Goal: Information Seeking & Learning: Get advice/opinions

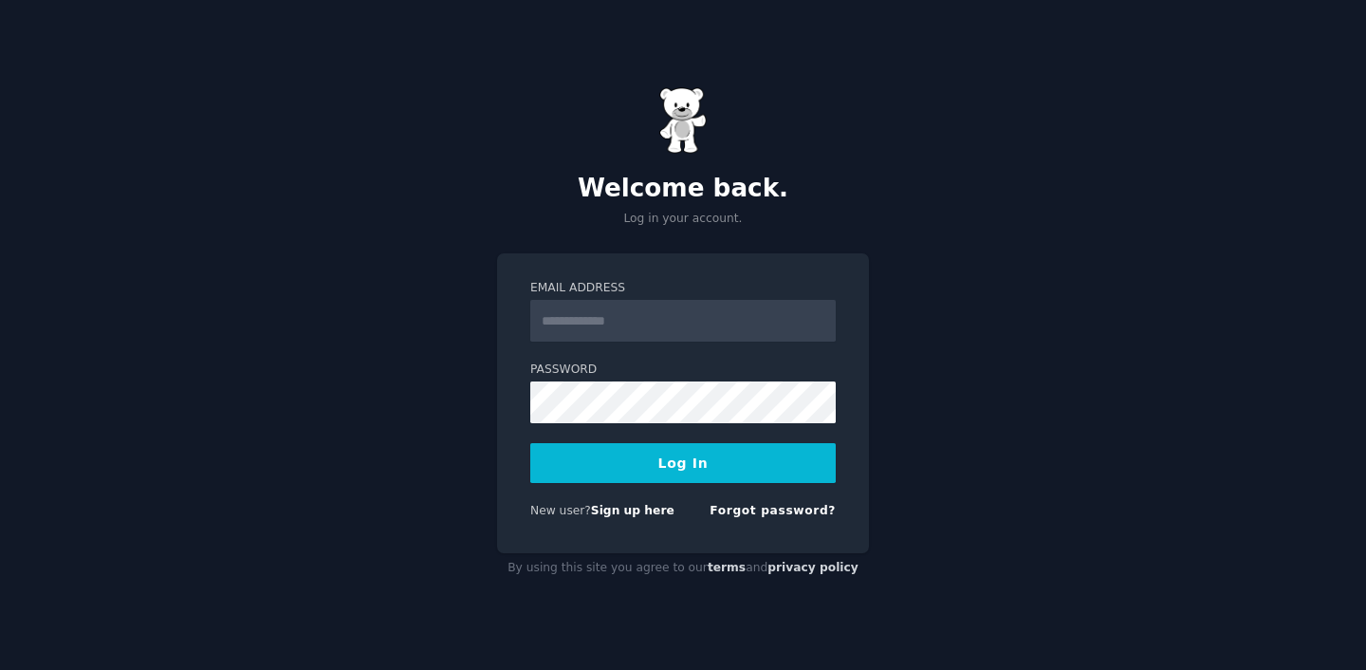
click at [681, 321] on input "Email Address" at bounding box center [683, 321] width 306 height 42
type input "**********"
click at [578, 482] on button "Log In" at bounding box center [683, 463] width 306 height 40
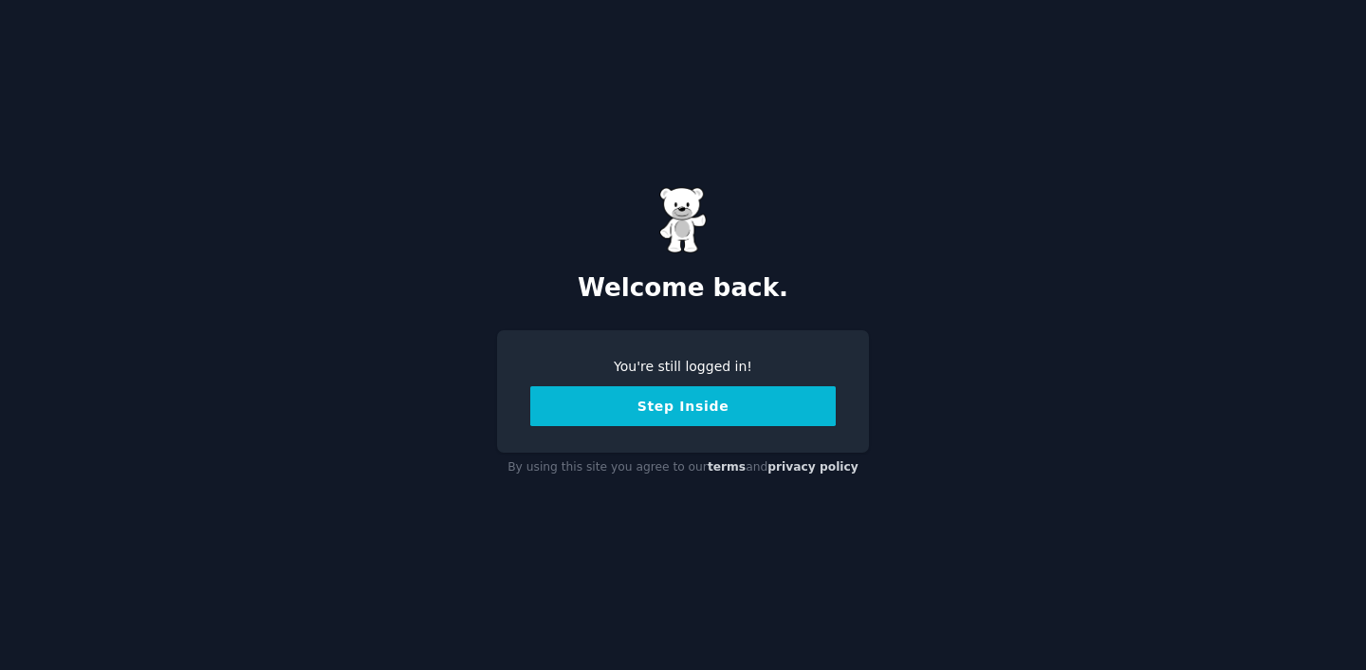
click at [682, 420] on button "Step Inside" at bounding box center [683, 406] width 306 height 40
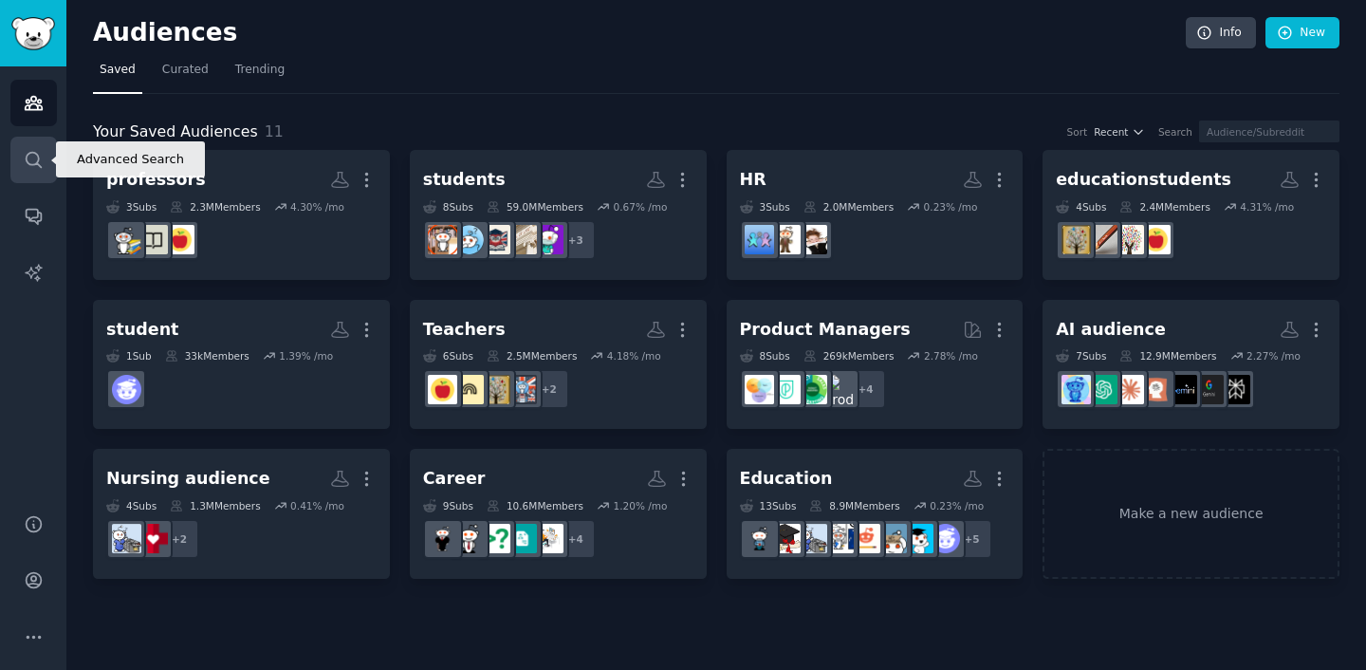
click at [32, 161] on icon "Sidebar" at bounding box center [34, 160] width 20 height 20
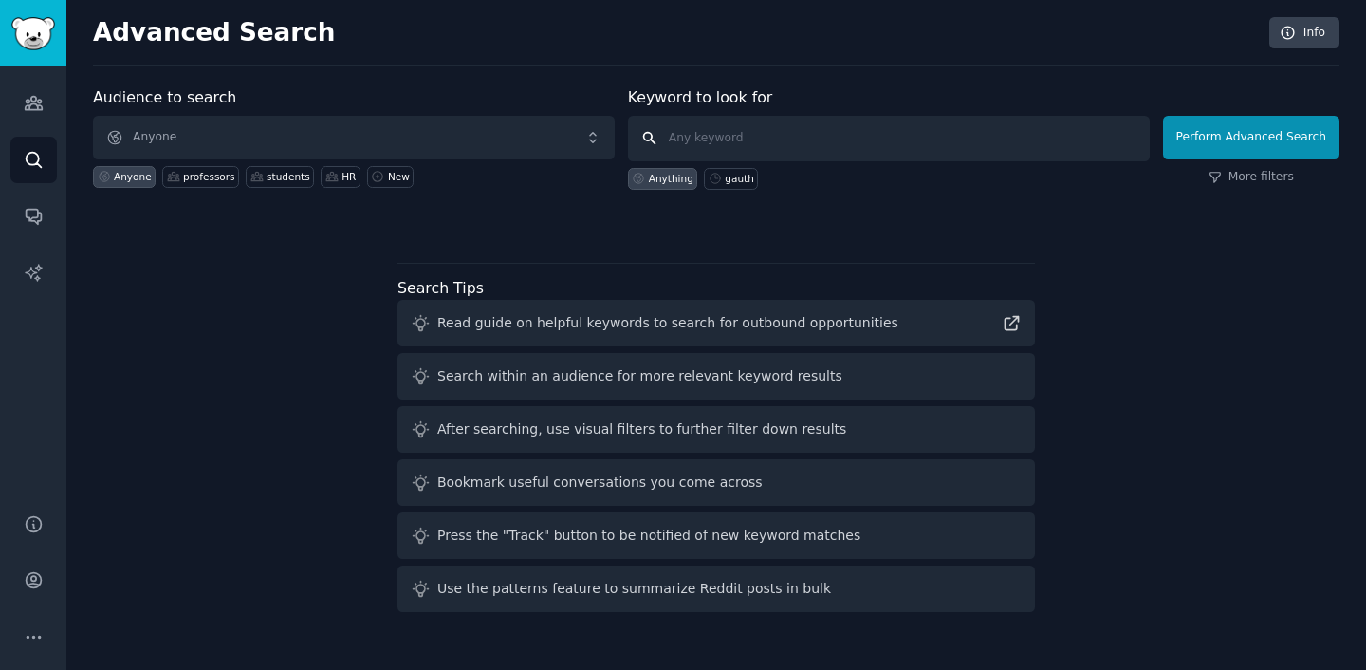
click at [718, 153] on input "text" at bounding box center [889, 139] width 522 height 46
type input "exam"
click button "Perform Advanced Search" at bounding box center [1251, 138] width 176 height 44
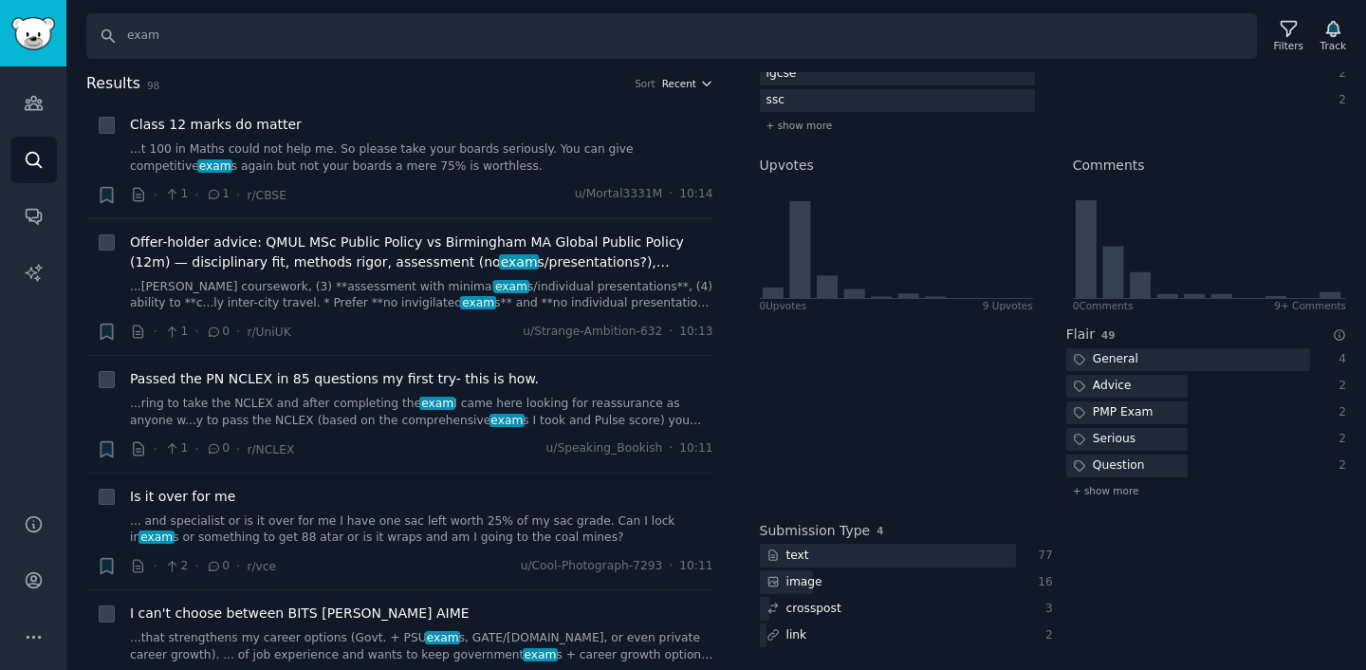
click at [707, 82] on icon "button" at bounding box center [706, 83] width 13 height 13
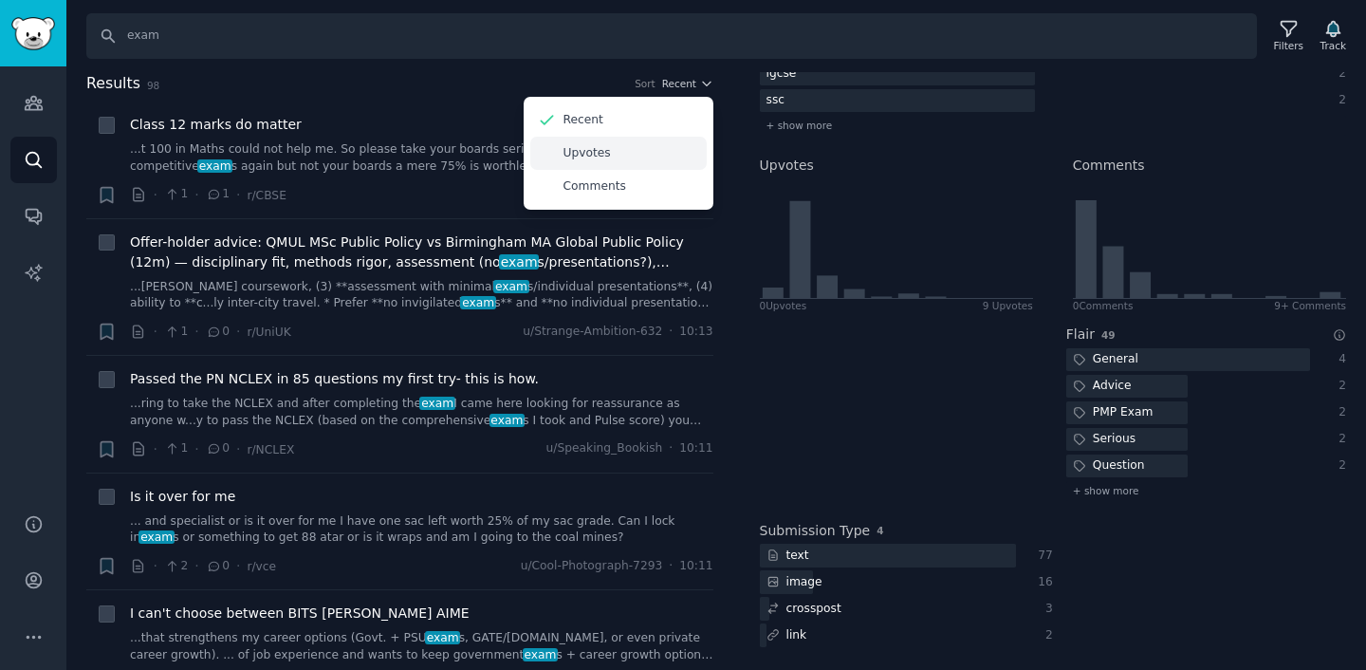
click at [656, 160] on div "Upvotes" at bounding box center [618, 153] width 176 height 33
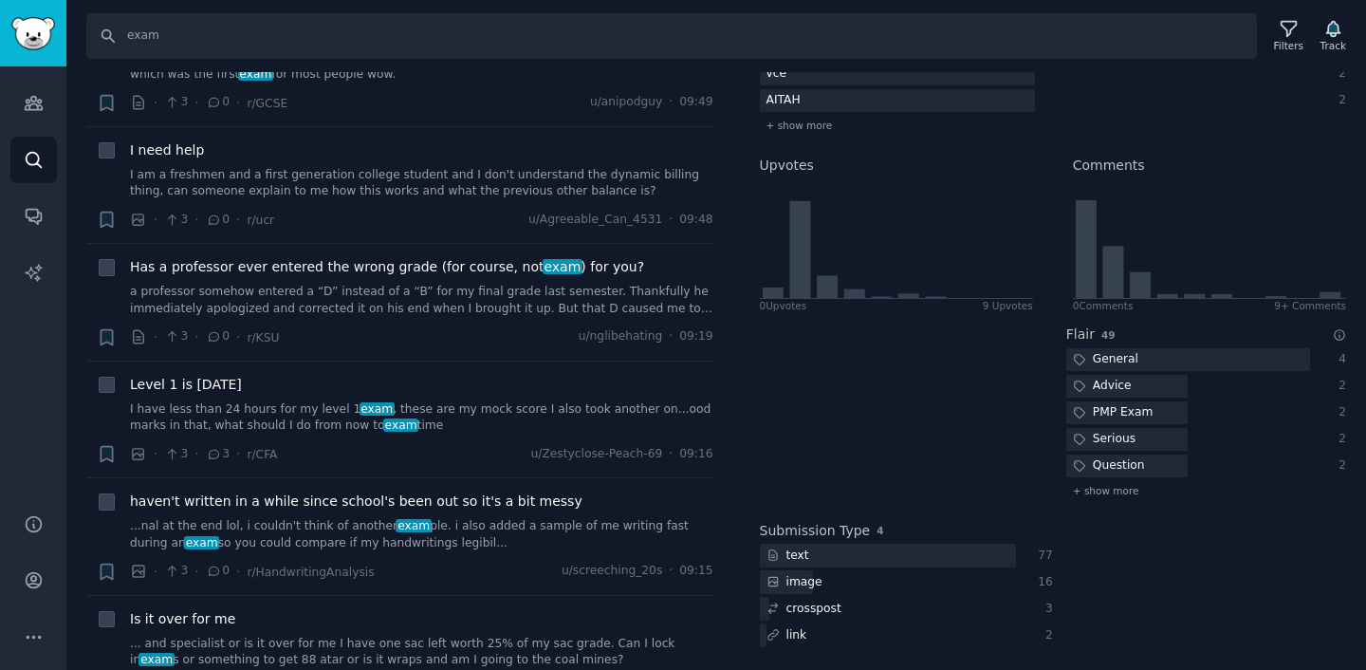
scroll to position [728, 0]
click at [839, 579] on div "image" at bounding box center [888, 582] width 257 height 24
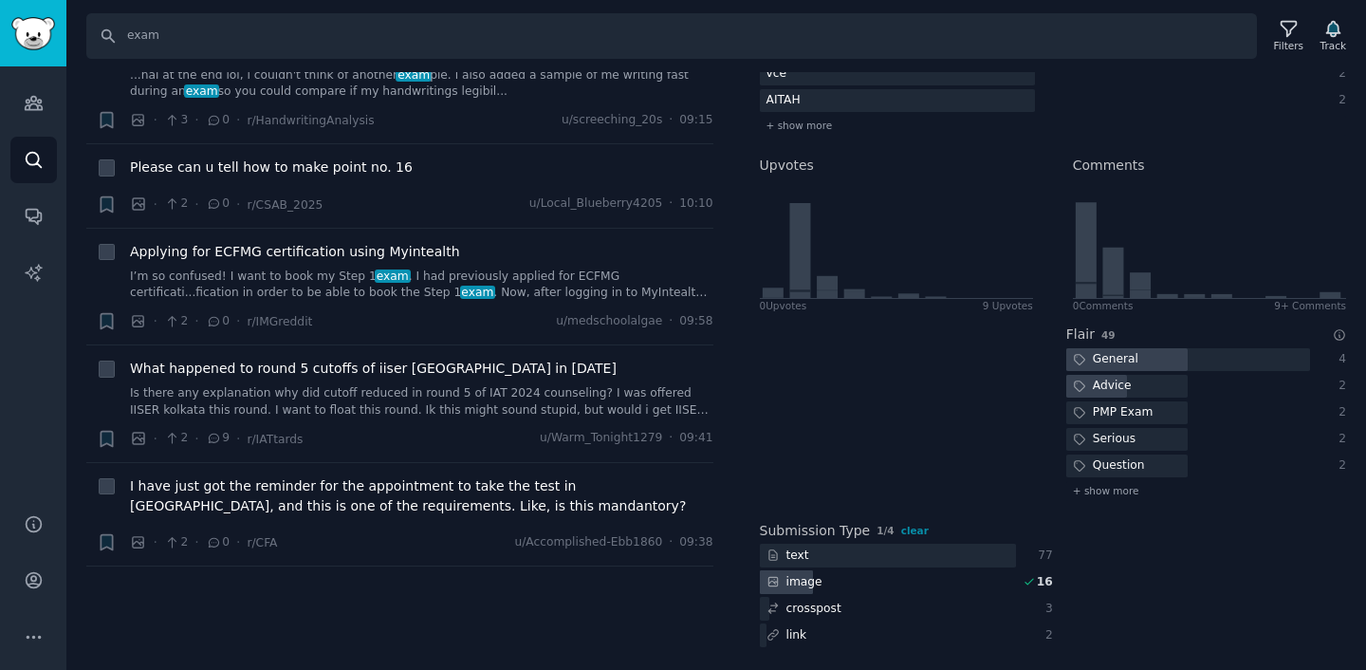
scroll to position [0, 0]
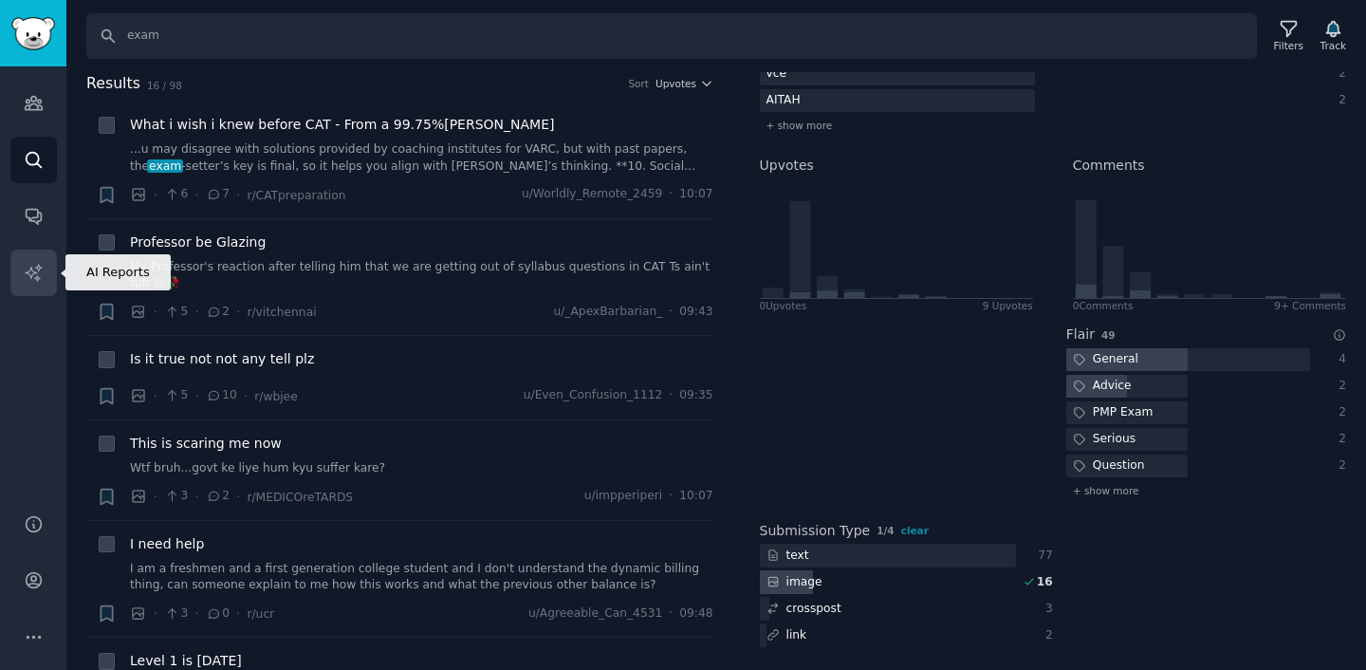
click at [35, 282] on link "AI Reports" at bounding box center [33, 273] width 46 height 46
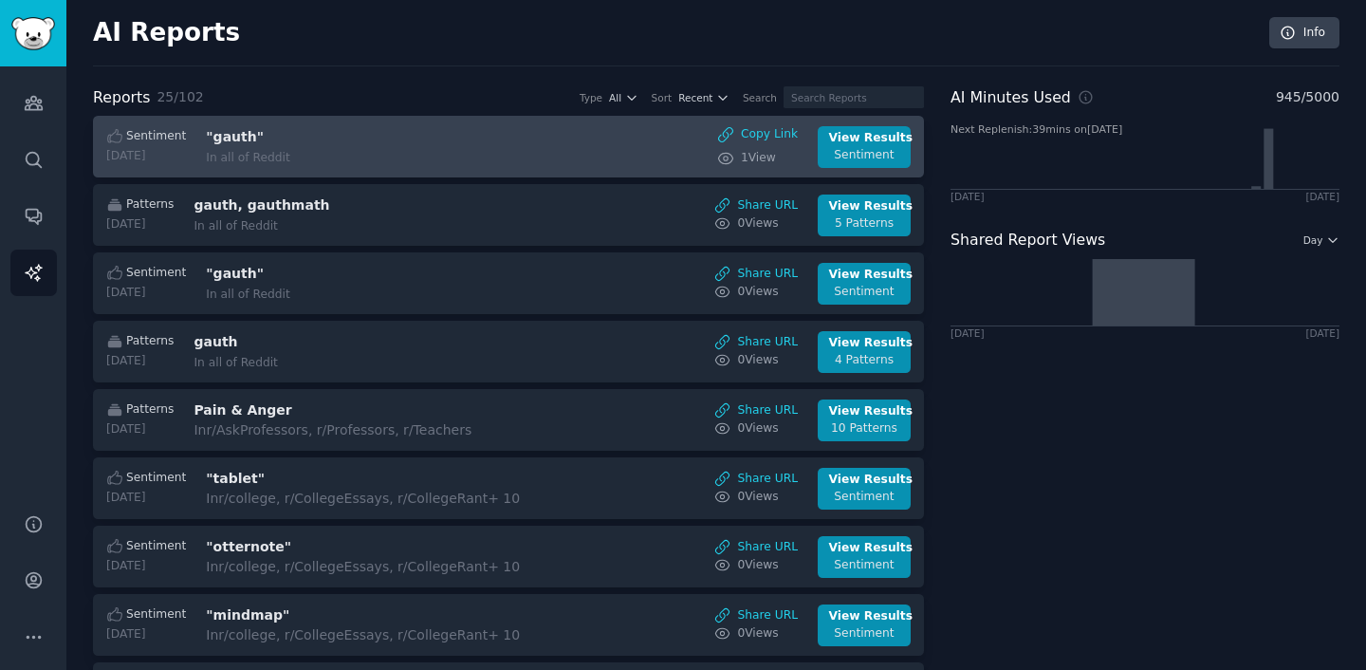
click at [358, 157] on div "In all of Reddit" at bounding box center [365, 158] width 319 height 17
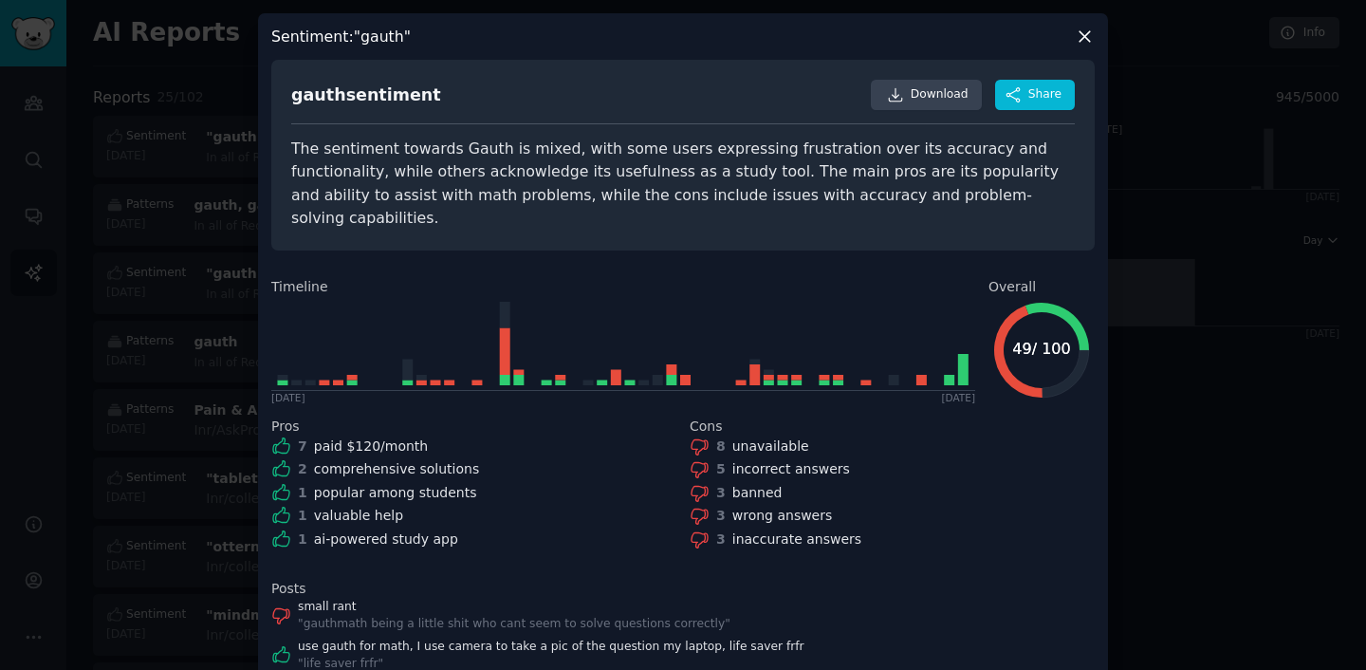
click at [152, 301] on div at bounding box center [683, 335] width 1366 height 670
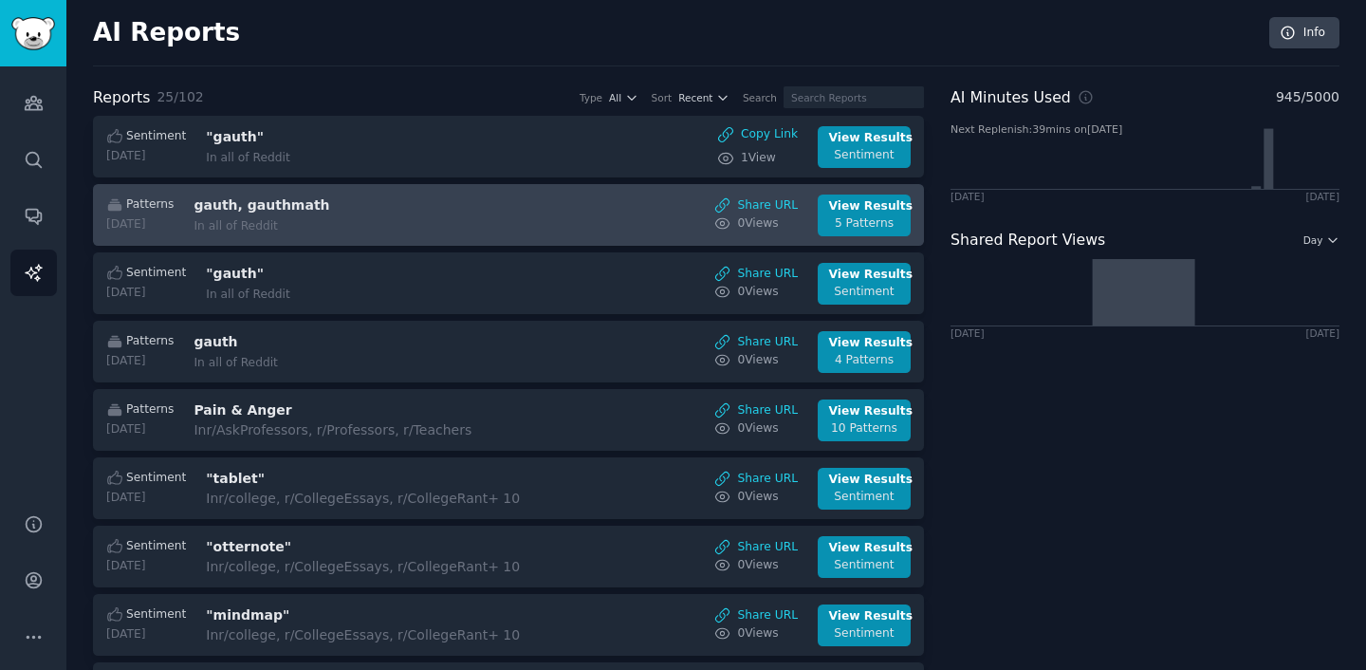
click at [339, 208] on h3 "gauth, gauthmath" at bounding box center [353, 205] width 319 height 20
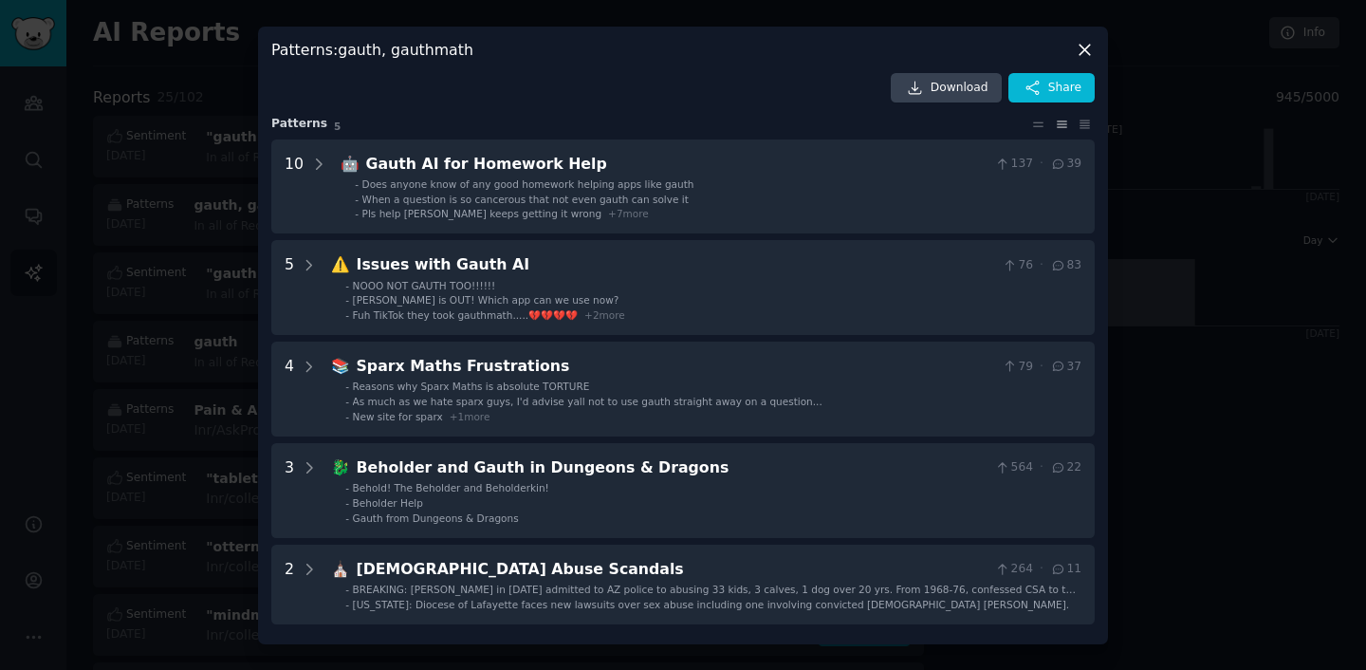
click at [150, 192] on div at bounding box center [683, 335] width 1366 height 670
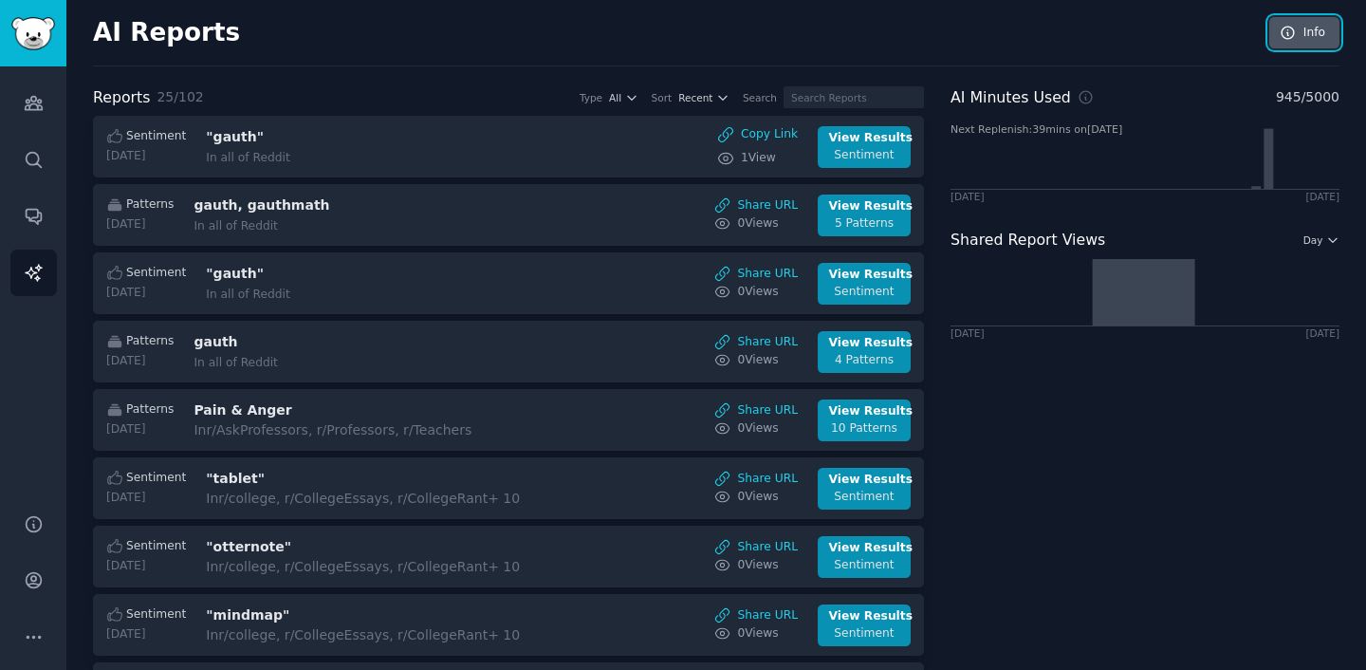
click at [1321, 35] on link "Info" at bounding box center [1304, 33] width 70 height 32
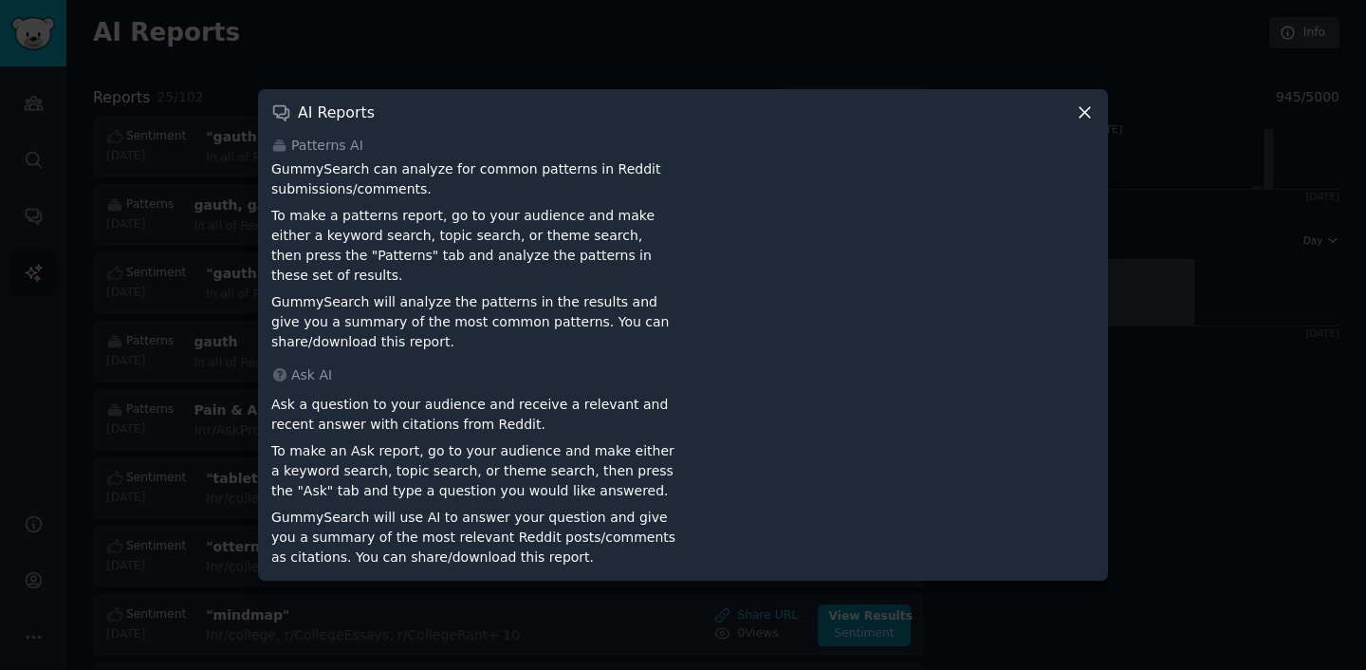
click at [137, 192] on div at bounding box center [683, 335] width 1366 height 670
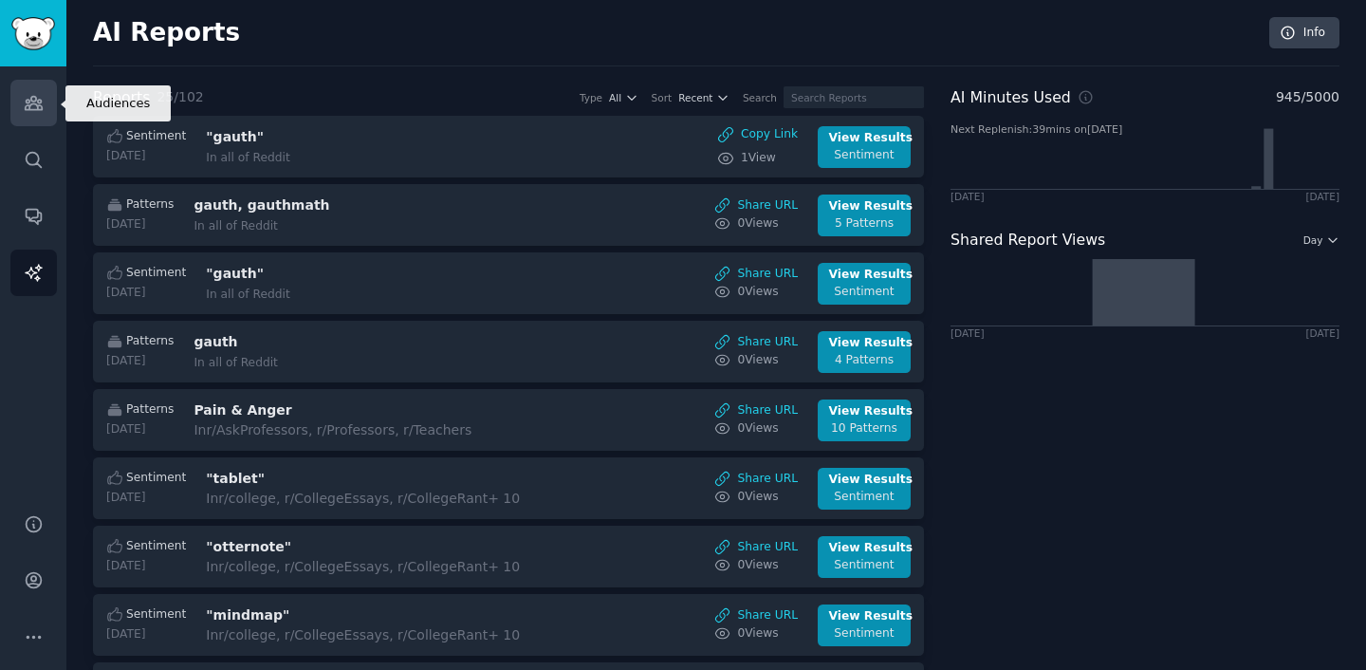
click at [39, 94] on icon "Sidebar" at bounding box center [34, 103] width 20 height 20
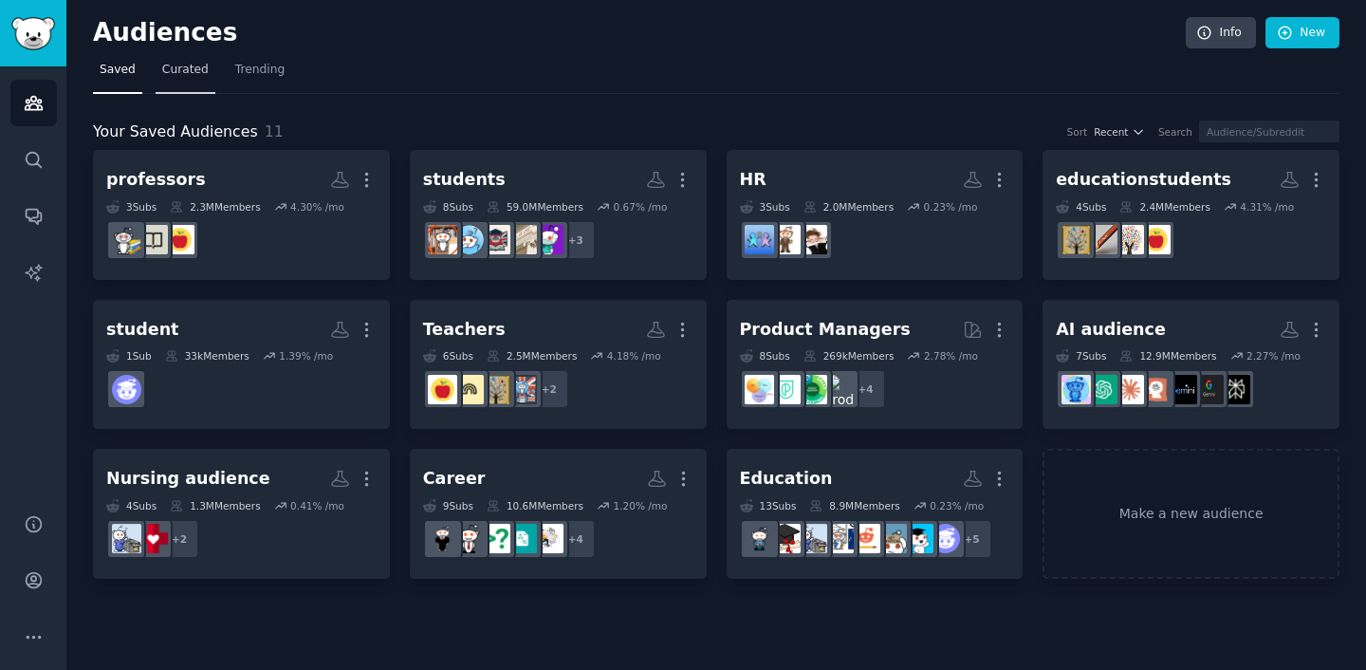
click at [194, 75] on span "Curated" at bounding box center [185, 70] width 46 height 17
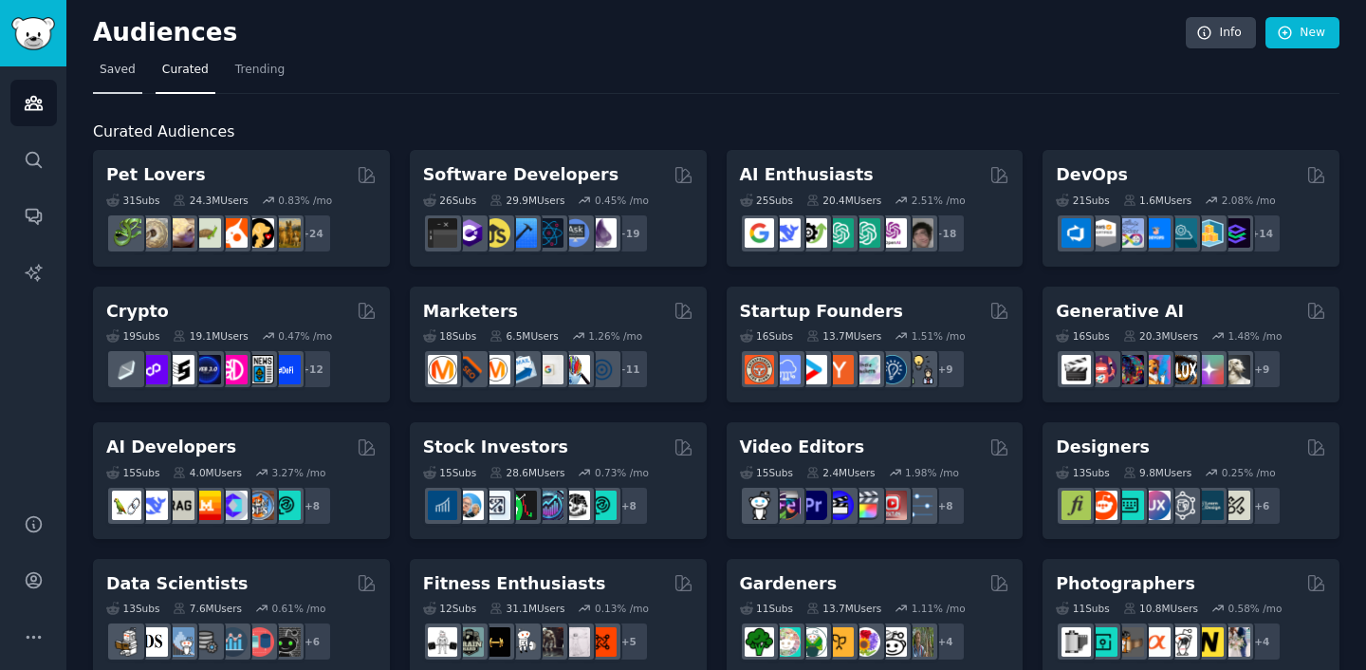
click at [116, 71] on span "Saved" at bounding box center [118, 70] width 36 height 17
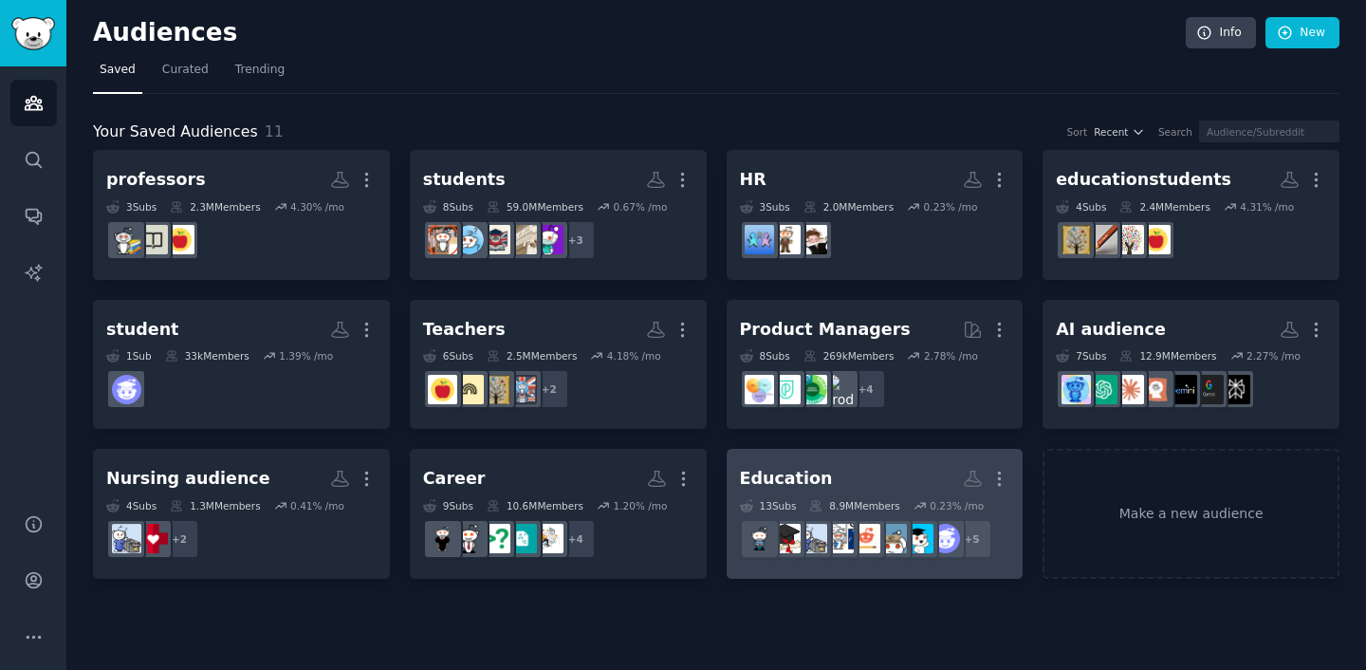
click at [773, 479] on div "Education" at bounding box center [786, 479] width 93 height 24
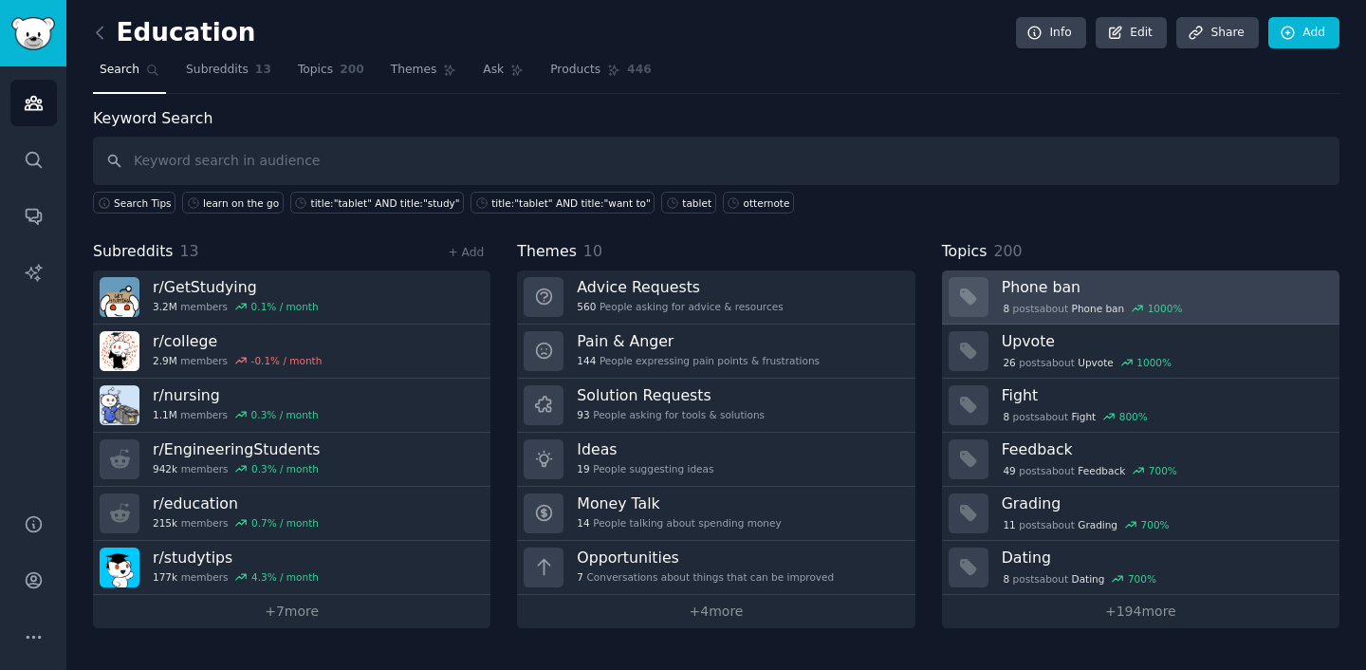
click at [1025, 285] on h3 "Phone ban" at bounding box center [1164, 287] width 324 height 20
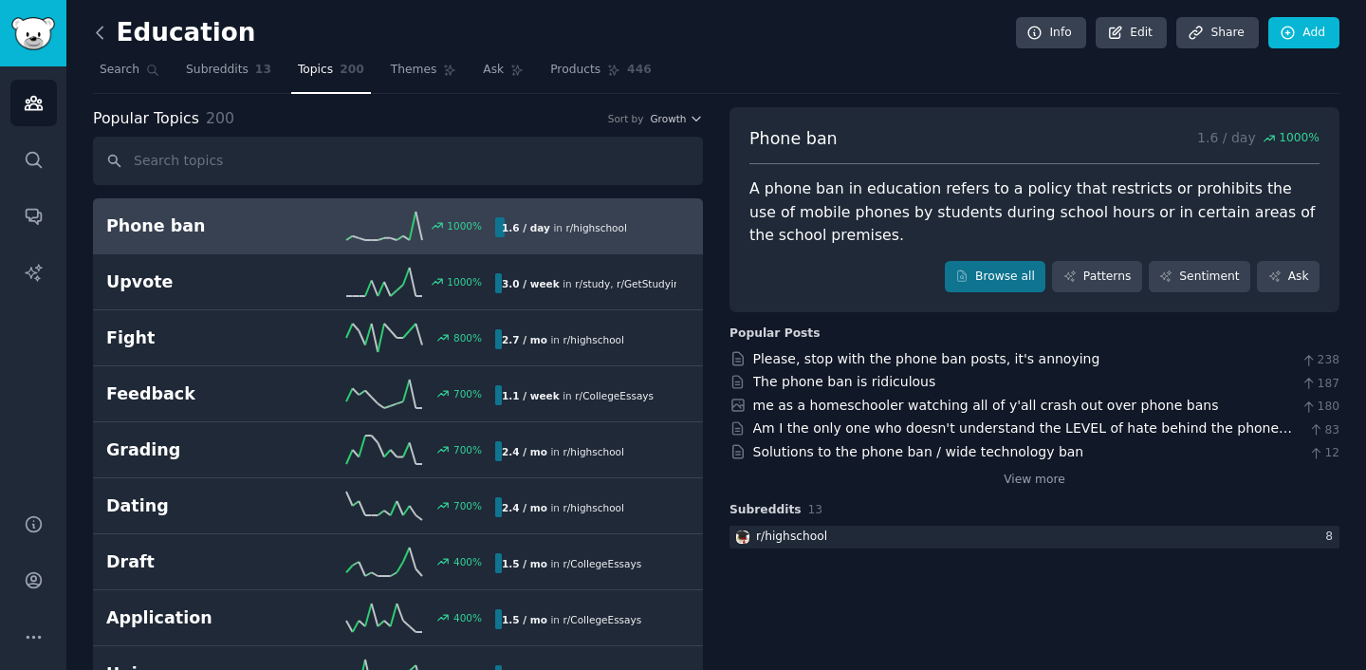
click at [96, 40] on icon at bounding box center [100, 33] width 20 height 20
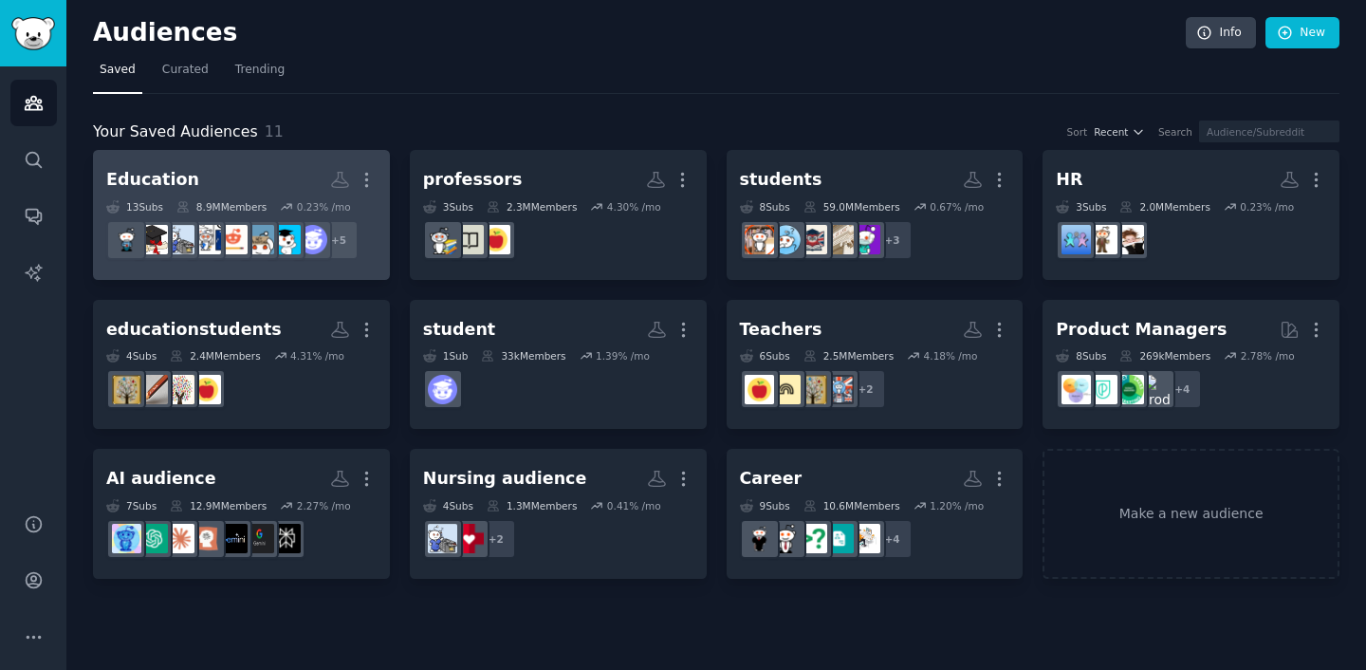
click at [148, 178] on div "Education" at bounding box center [152, 180] width 93 height 24
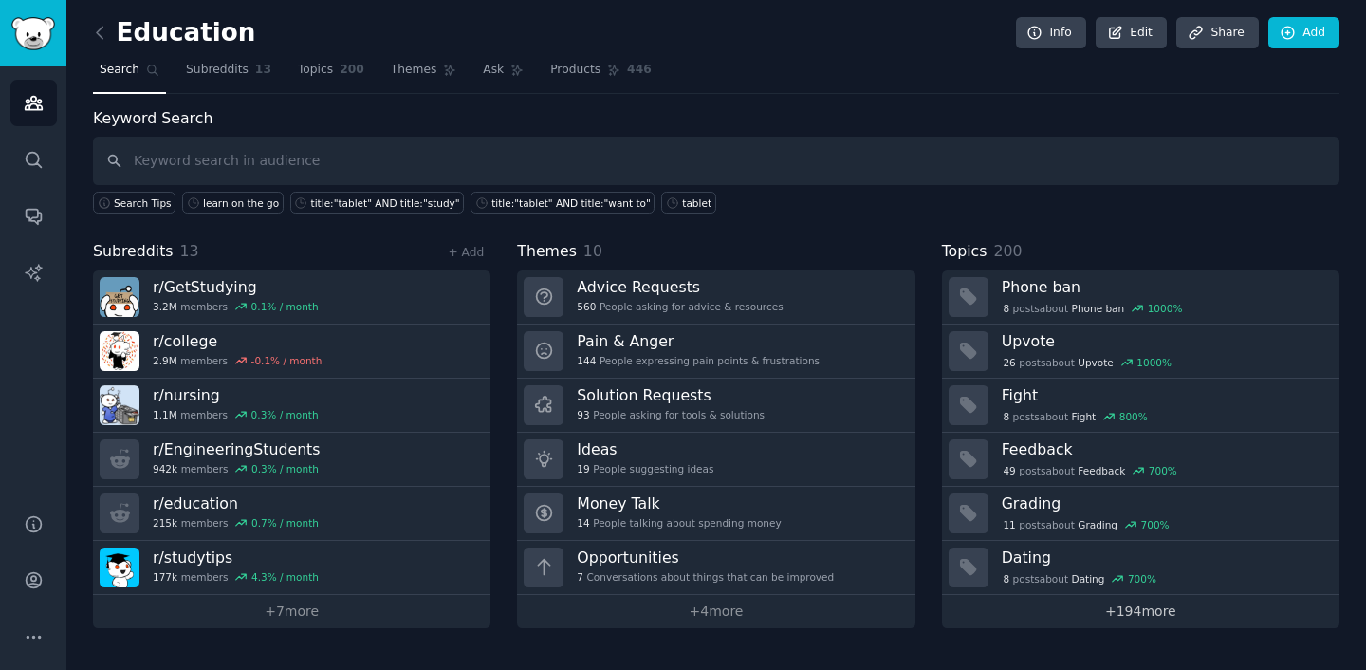
click at [1091, 611] on link "+ 194 more" at bounding box center [1141, 611] width 398 height 33
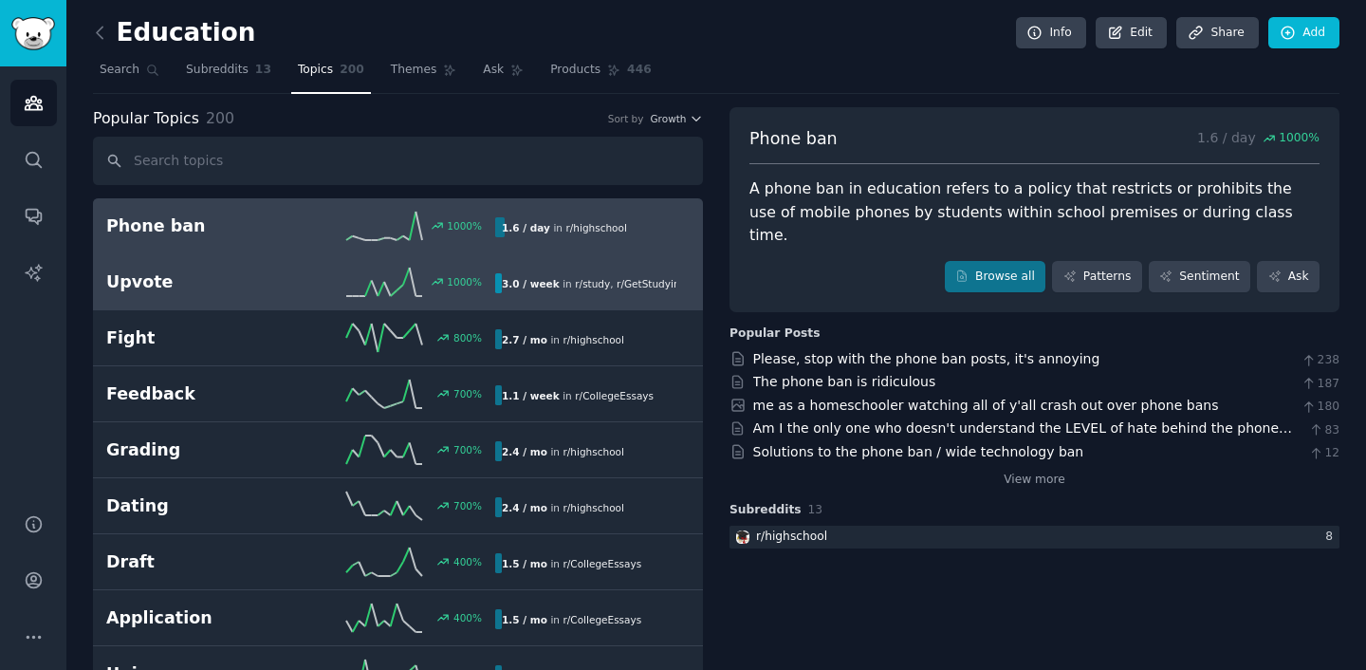
click at [312, 277] on div "1000 %" at bounding box center [398, 282] width 194 height 28
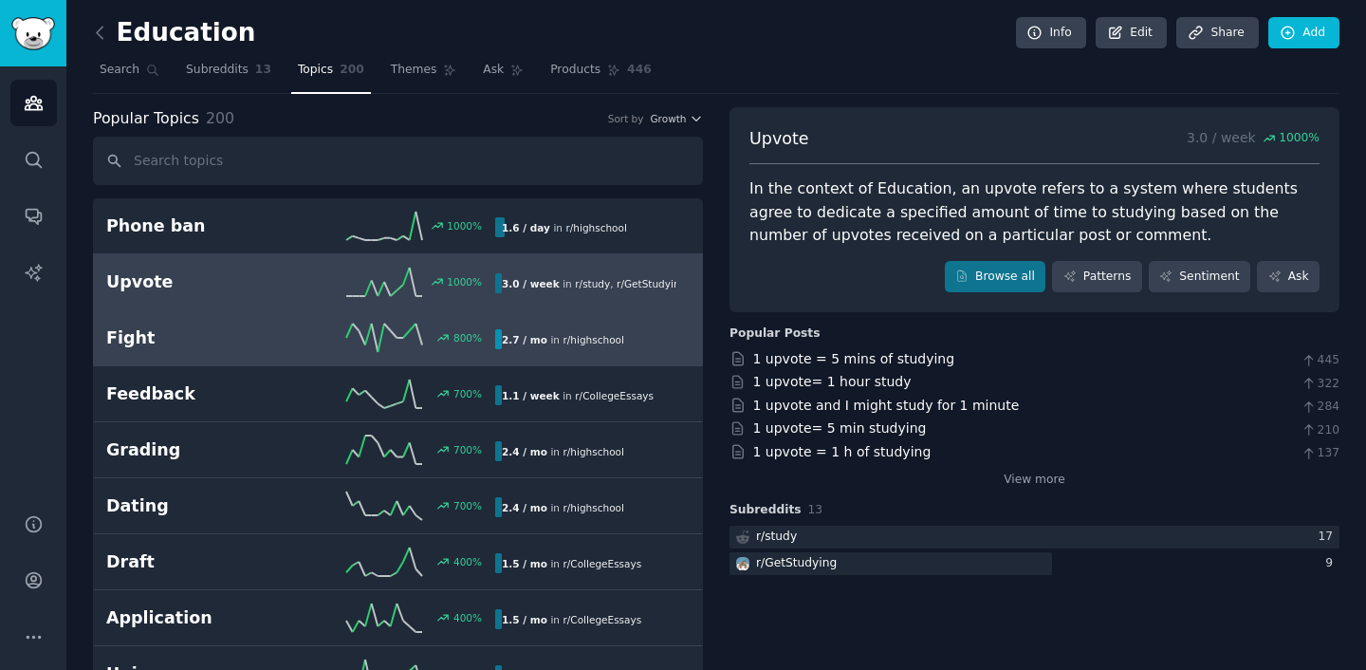
click at [284, 319] on link "Fight 800 % 2.7 / mo in r/ highschool" at bounding box center [398, 338] width 610 height 56
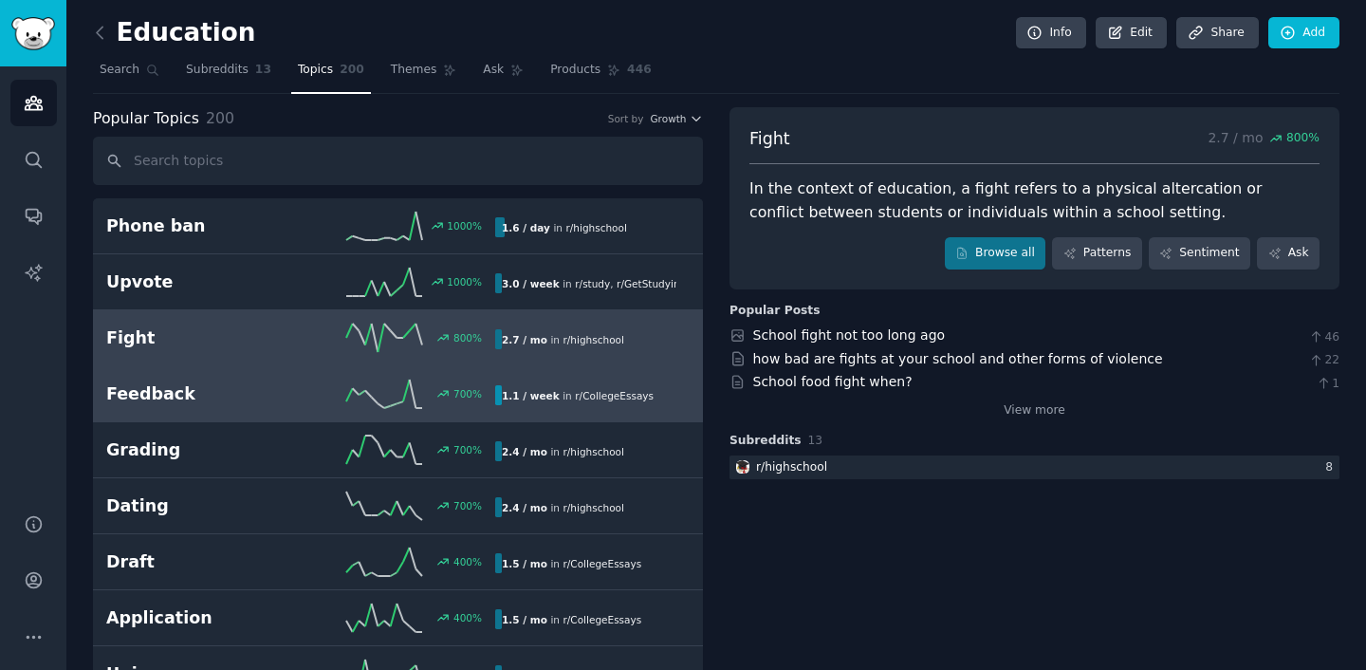
click at [280, 380] on div "Feedback 700 % 1.1 / week in r/ CollegeEssays" at bounding box center [397, 394] width 583 height 28
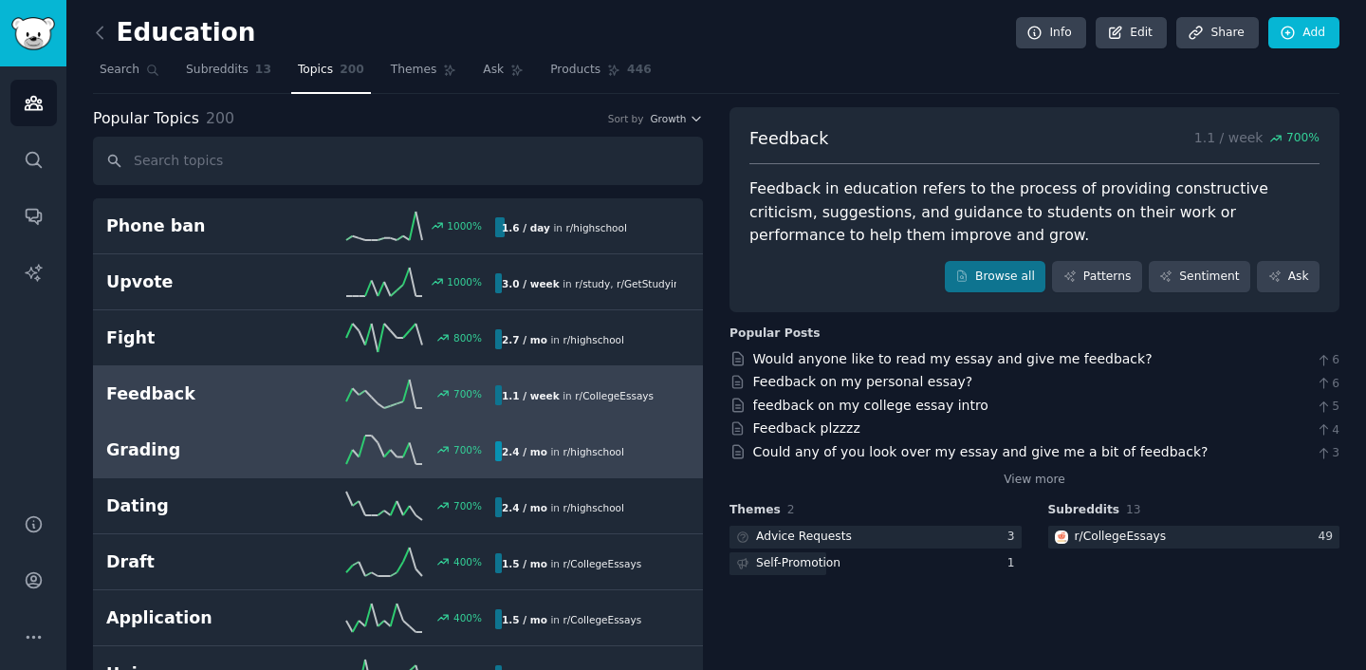
click at [259, 461] on div "Grading 700 % 2.4 / mo in r/ highschool" at bounding box center [397, 449] width 583 height 28
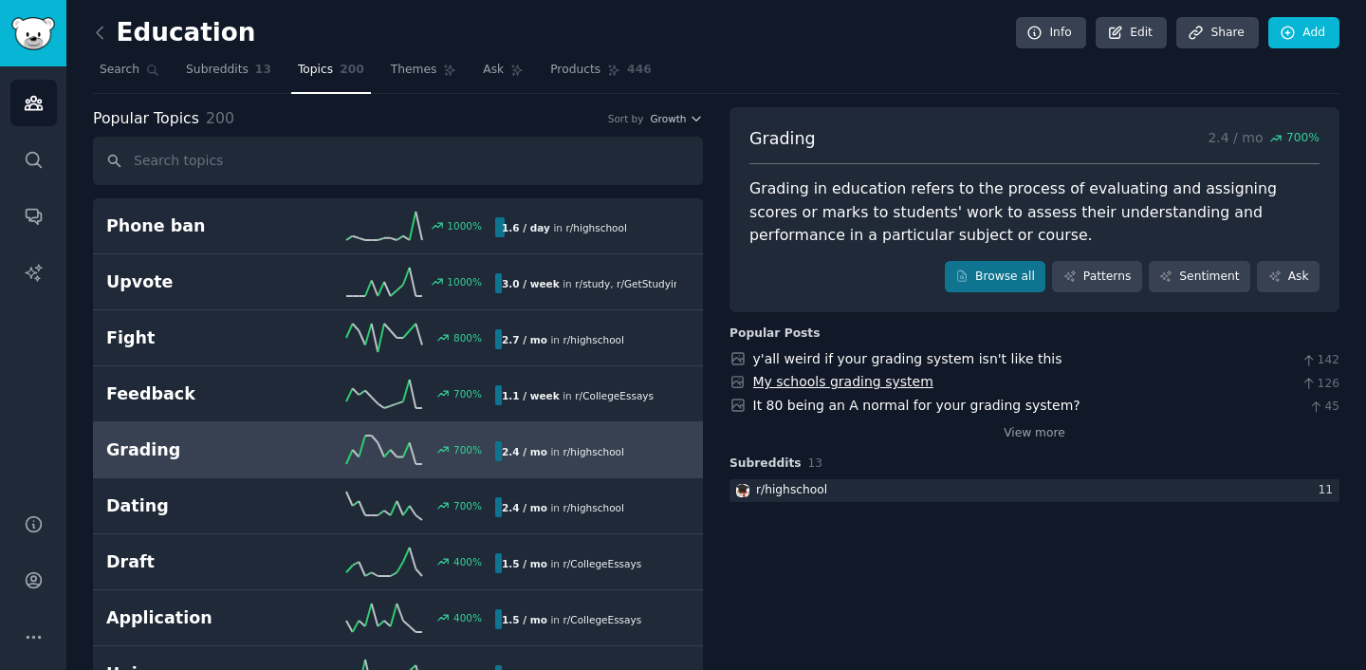
click at [842, 382] on link "My schools grading system" at bounding box center [843, 381] width 180 height 15
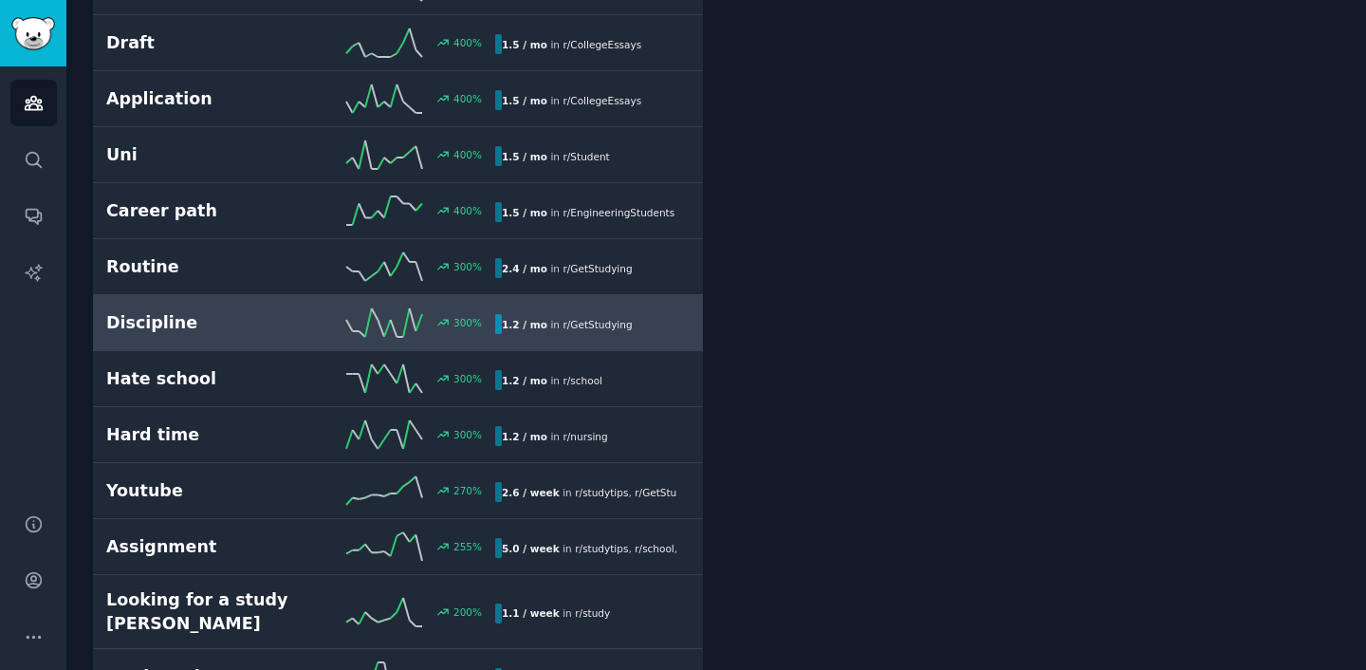
scroll to position [524, 0]
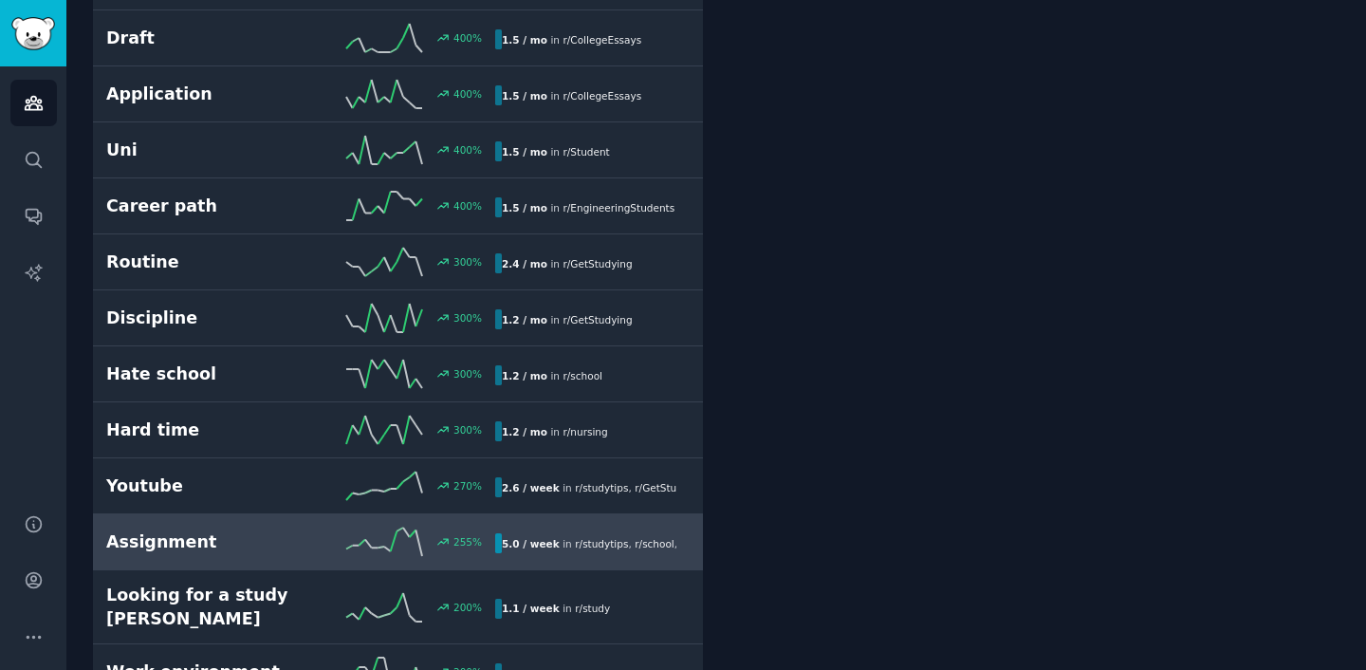
click at [197, 545] on h2 "Assignment" at bounding box center [203, 542] width 194 height 24
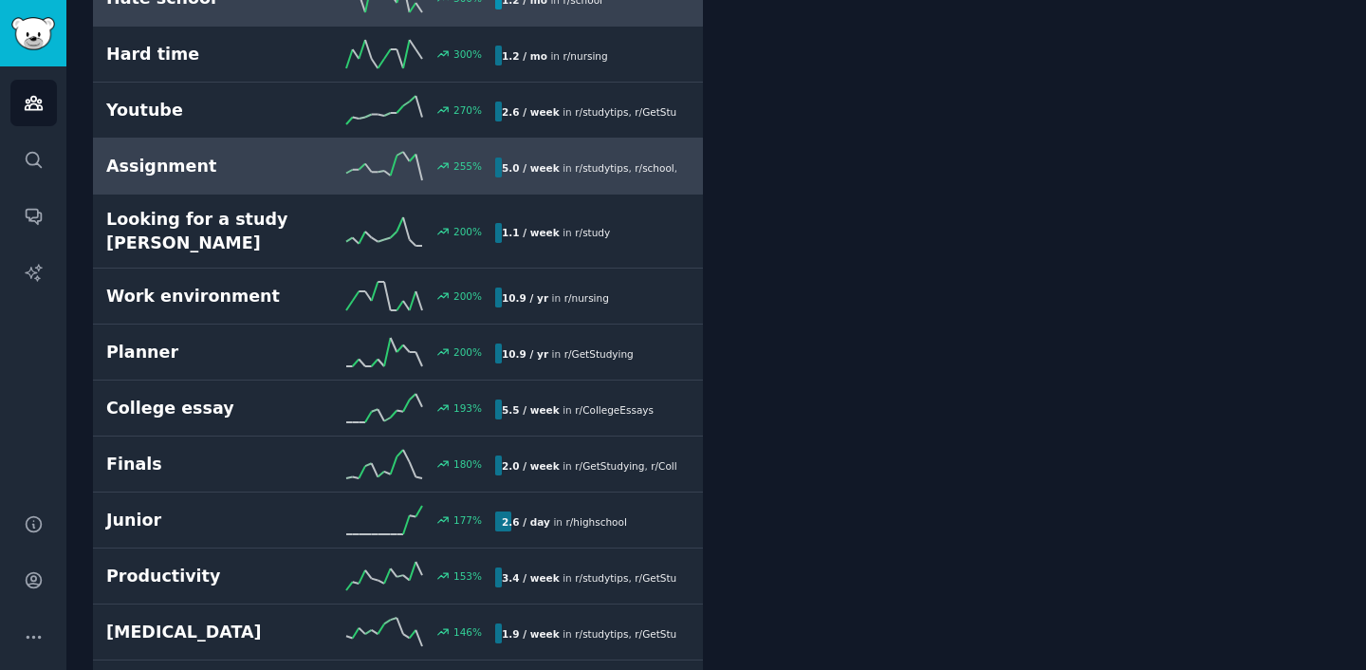
scroll to position [902, 0]
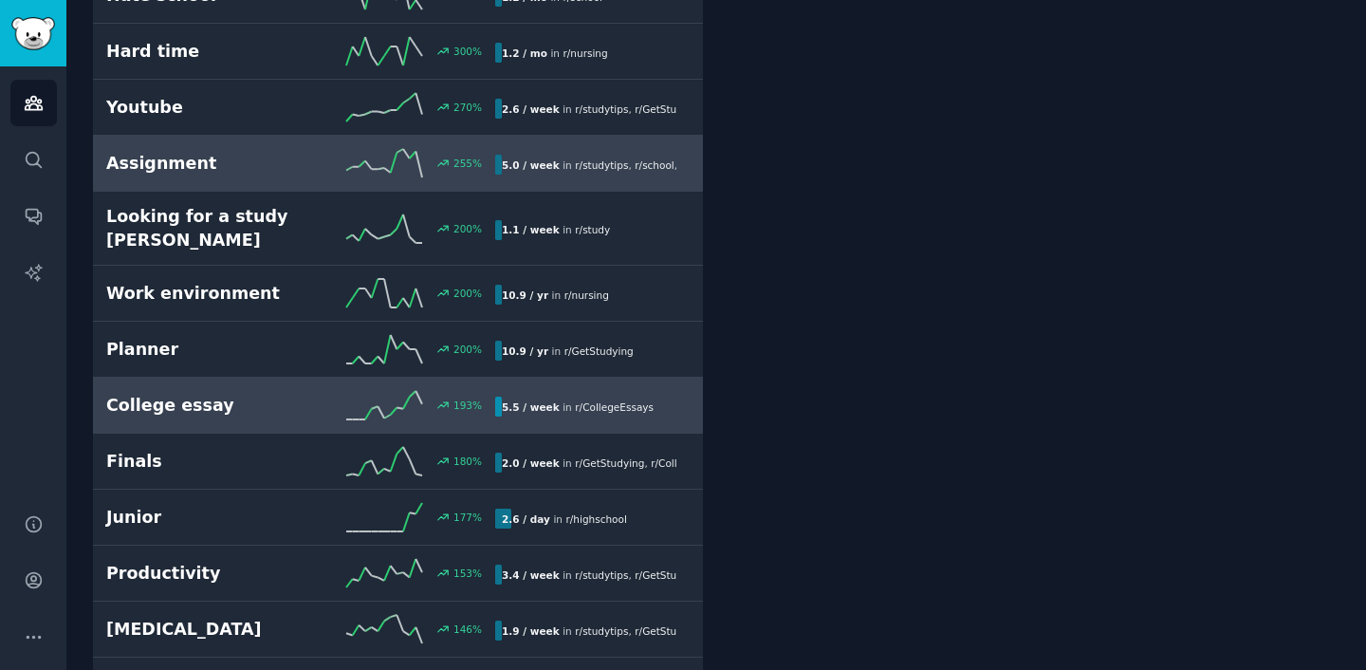
click at [247, 387] on link "College essay 193 % 5.5 / week in r/ CollegeEssays" at bounding box center [398, 406] width 610 height 56
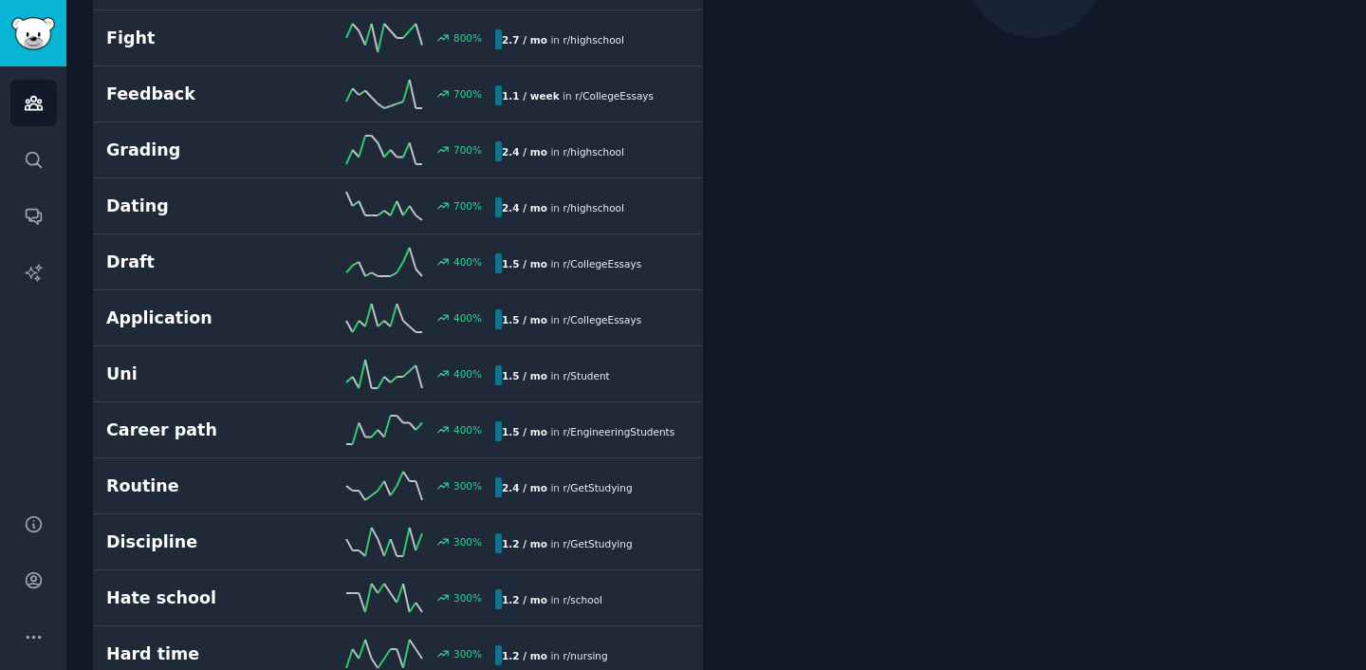
scroll to position [106, 0]
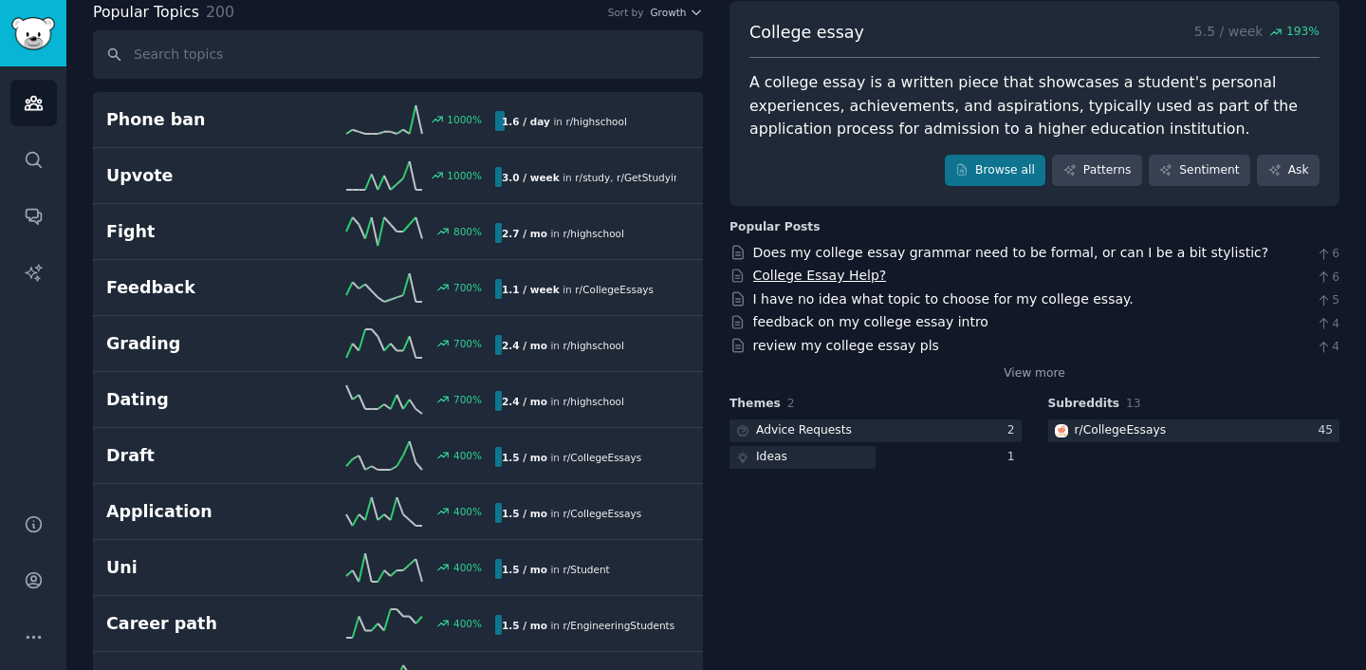
click at [834, 279] on link "College Essay Help?" at bounding box center [820, 275] width 134 height 15
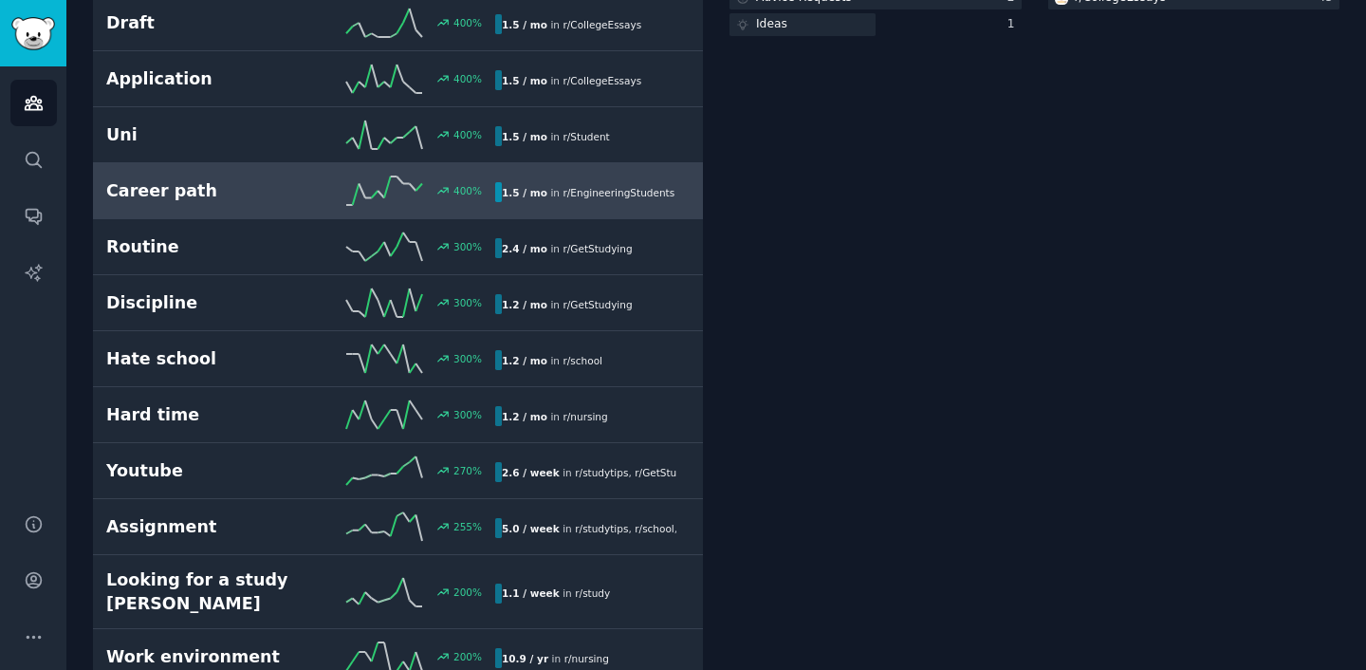
scroll to position [550, 0]
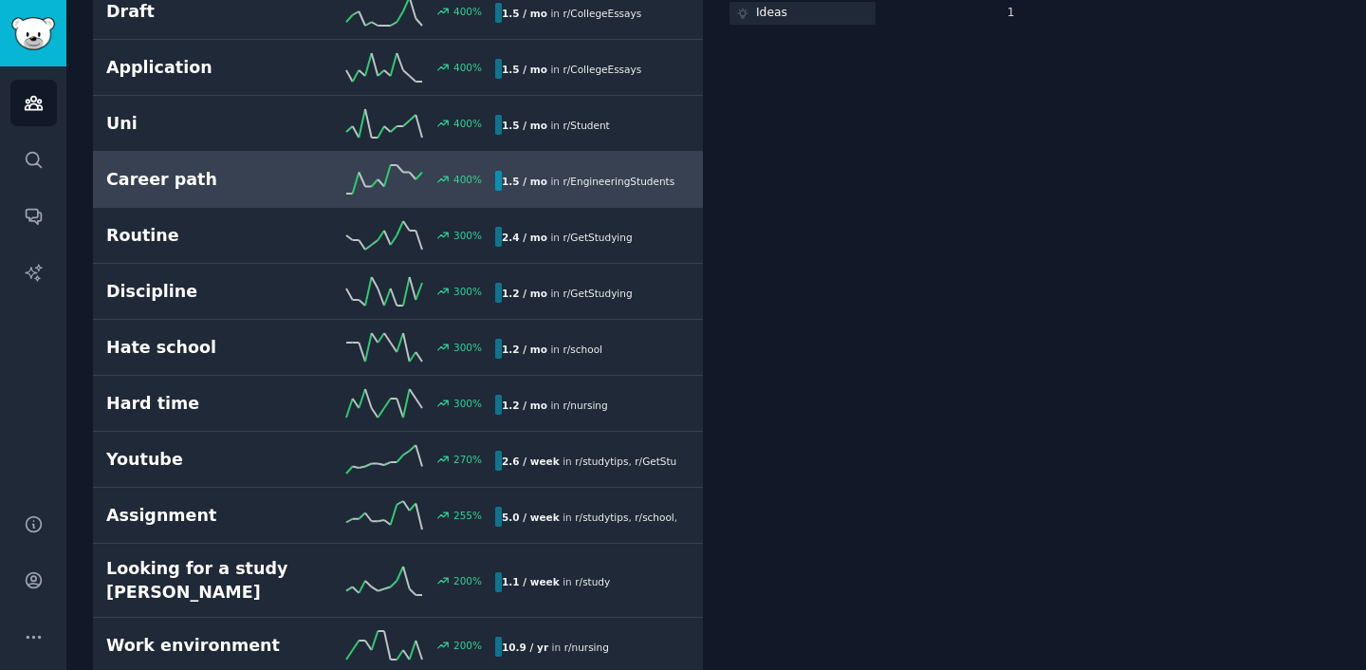
click at [265, 529] on link "Assignment 255 % 5.0 / week in r/ studytips , r/ school , and 1 other" at bounding box center [398, 516] width 610 height 56
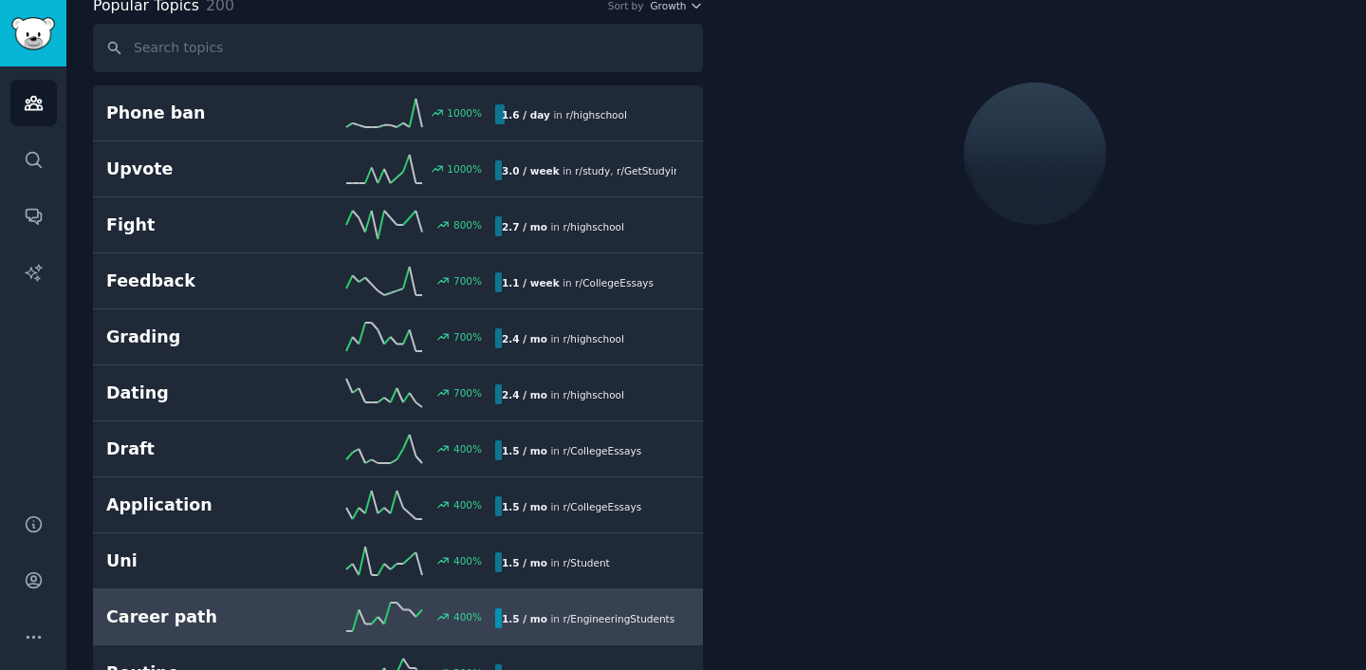
scroll to position [106, 0]
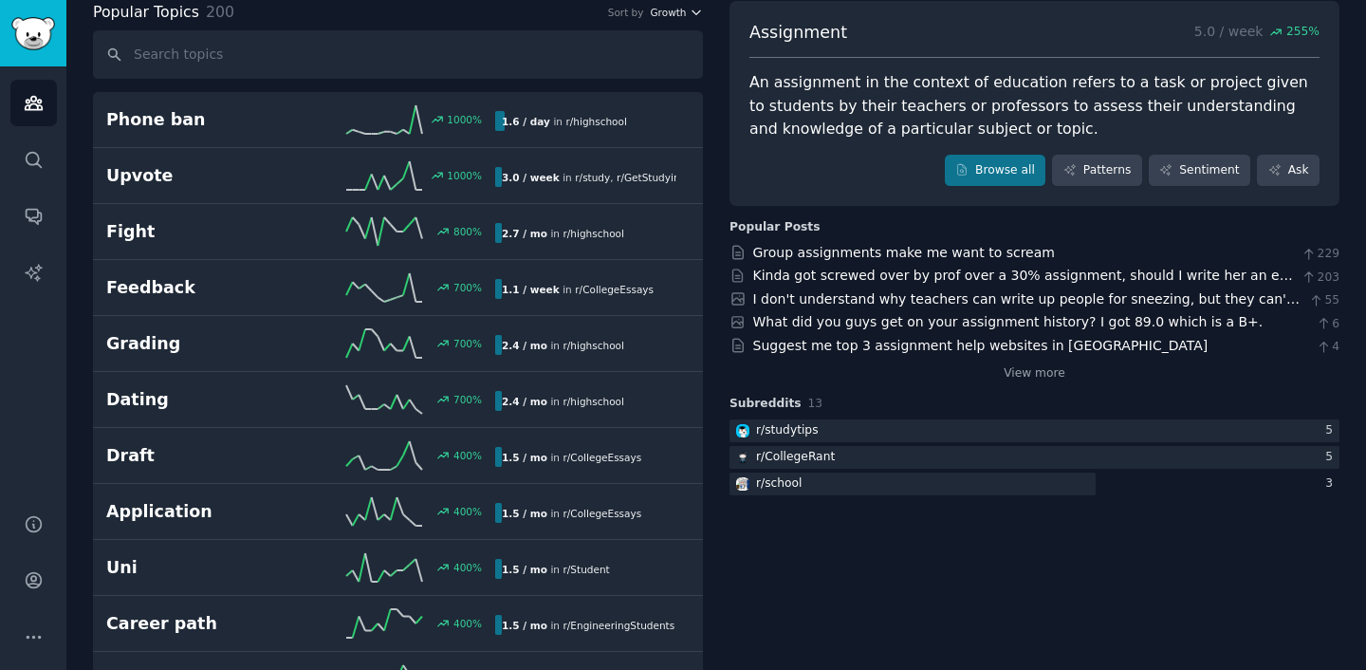
click at [672, 16] on span "Growth" at bounding box center [668, 12] width 36 height 13
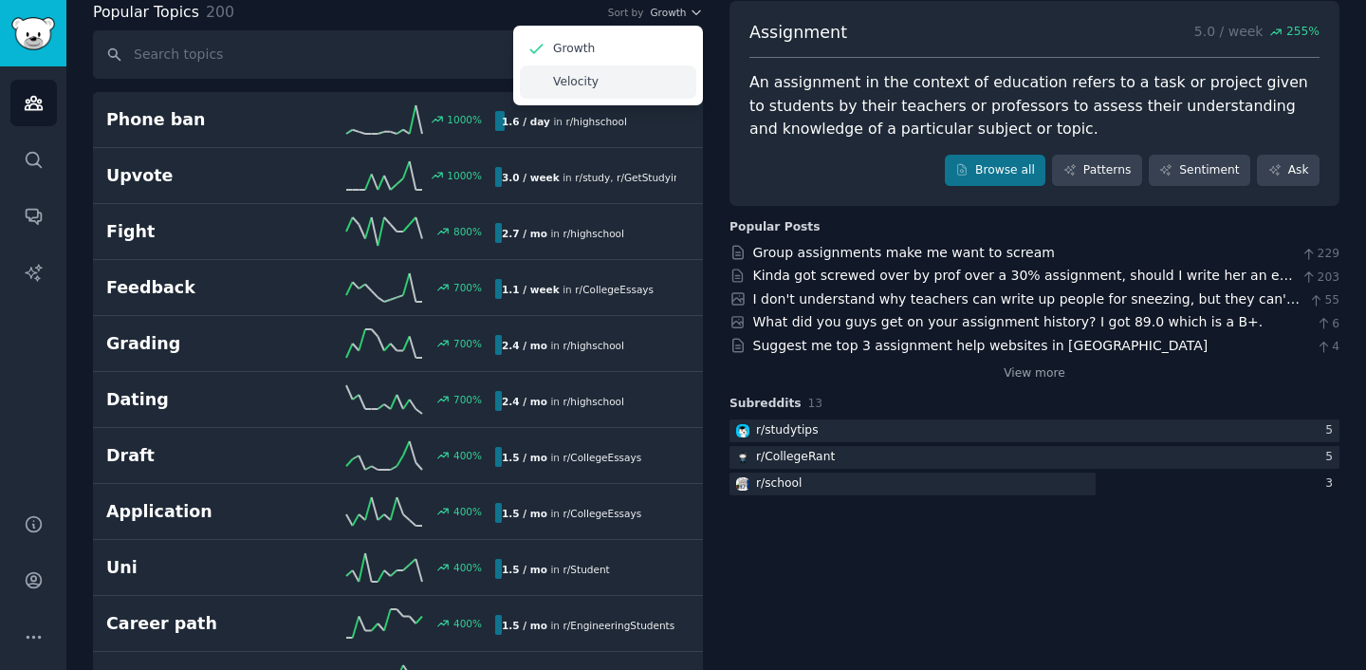
click at [620, 79] on div "Velocity" at bounding box center [608, 81] width 176 height 33
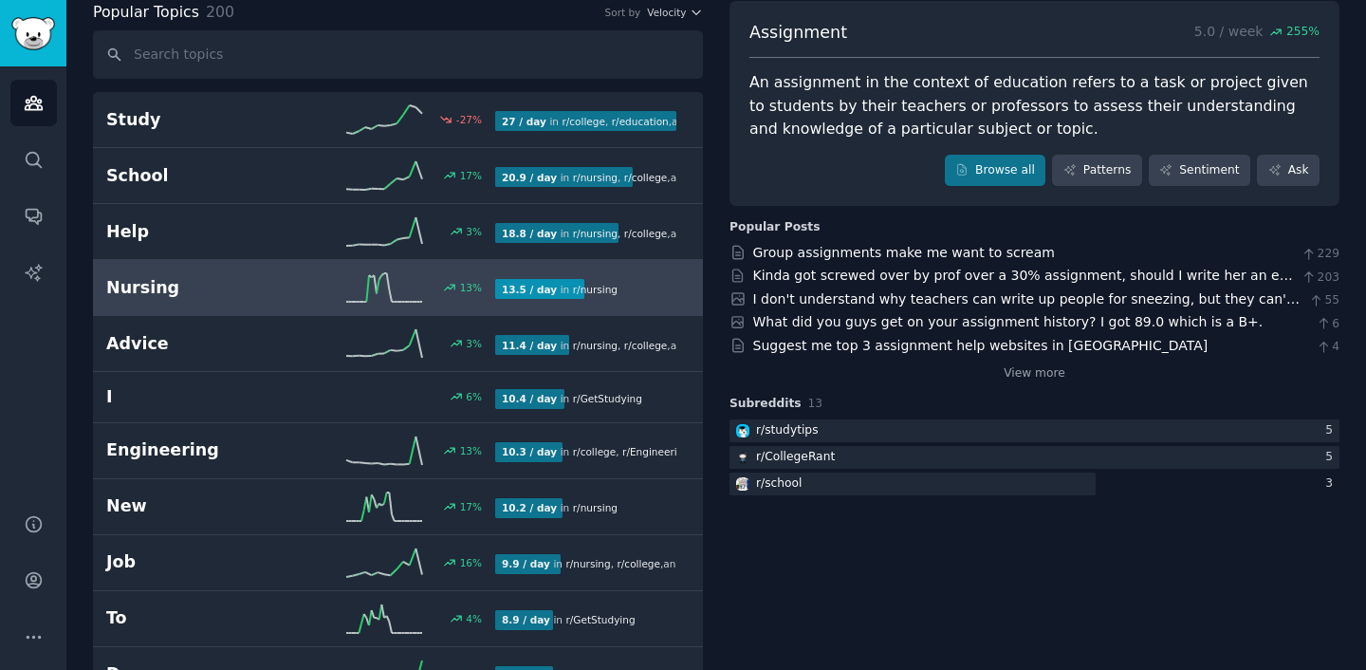
click at [269, 286] on h2 "Nursing" at bounding box center [203, 288] width 194 height 24
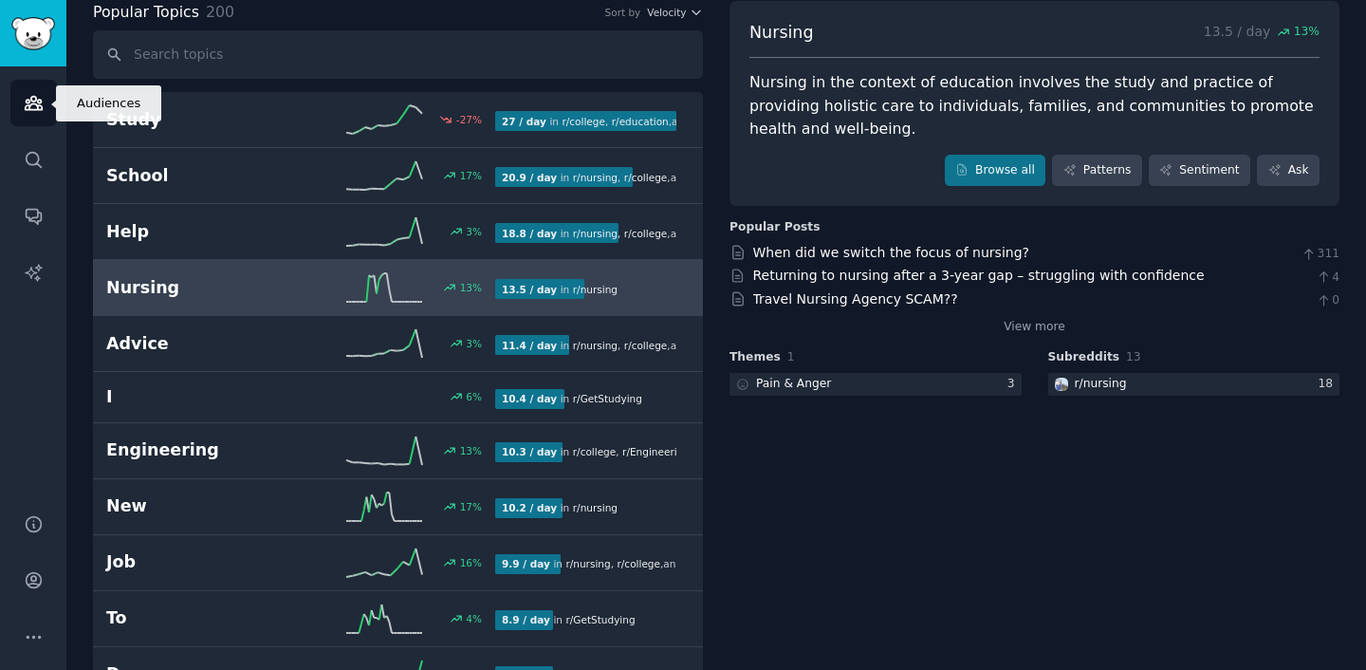
click at [25, 92] on link "Audiences" at bounding box center [33, 103] width 46 height 46
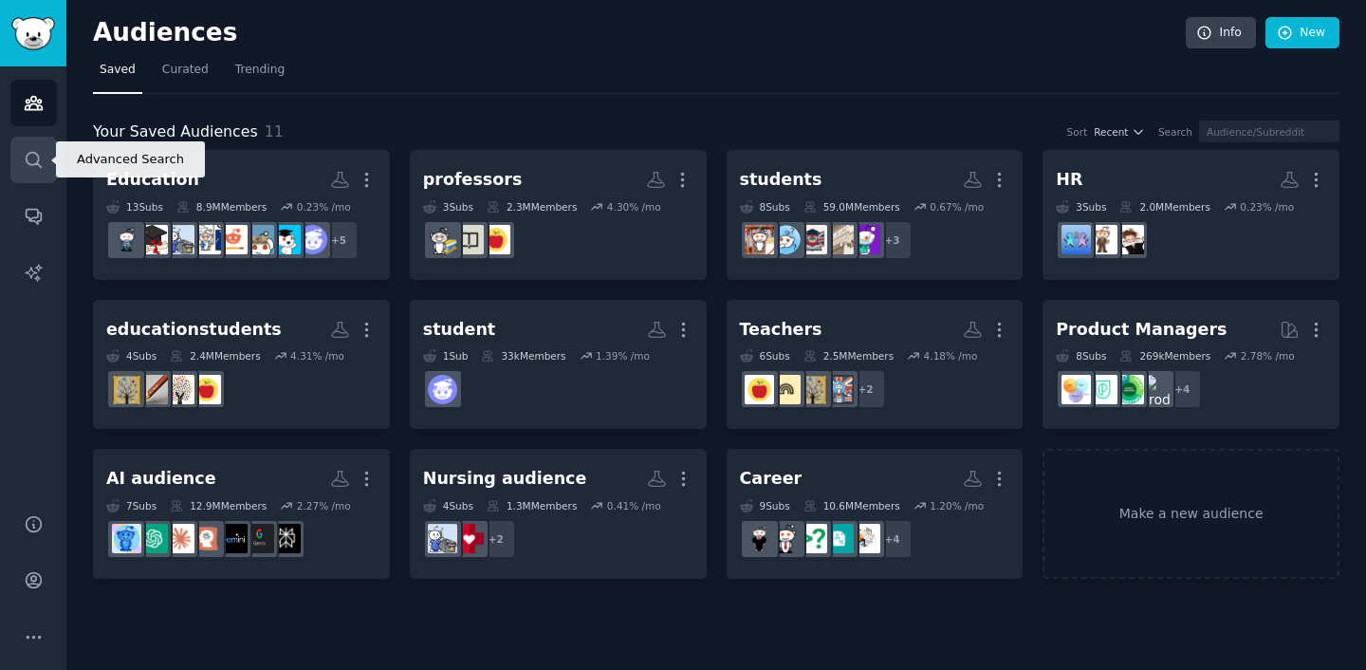
click at [35, 154] on icon "Sidebar" at bounding box center [34, 160] width 20 height 20
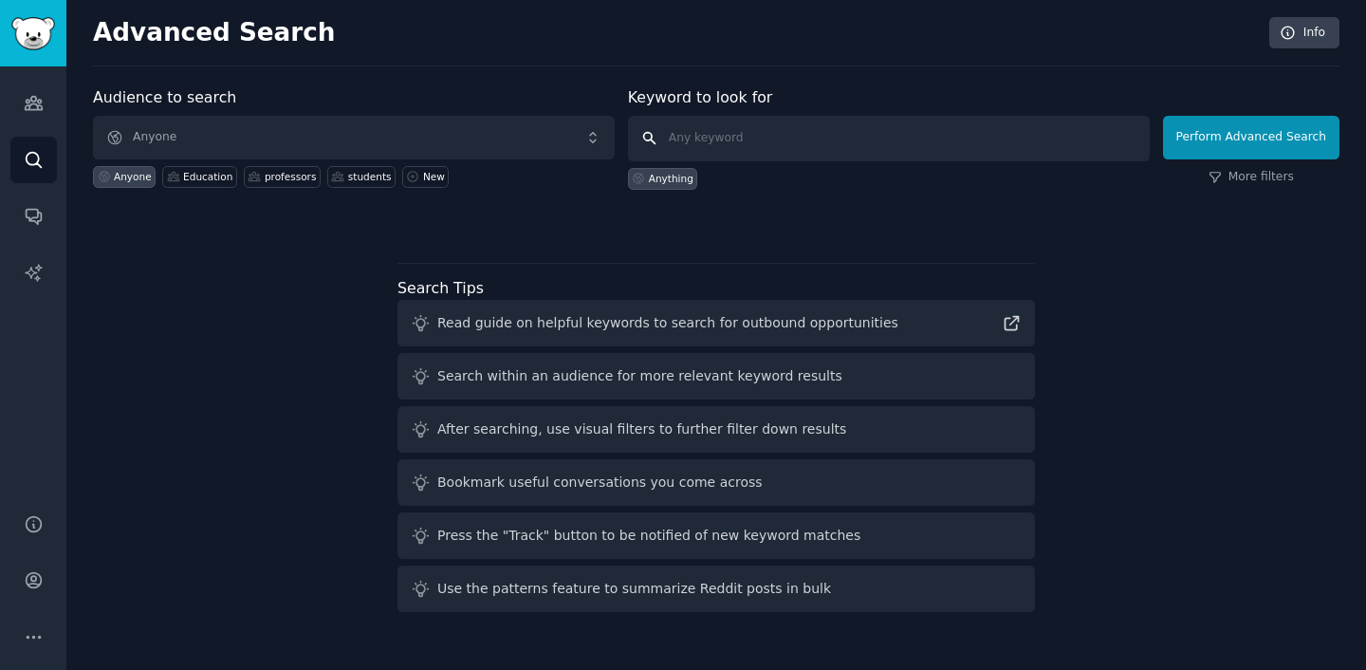
click at [728, 143] on input "text" at bounding box center [889, 139] width 522 height 46
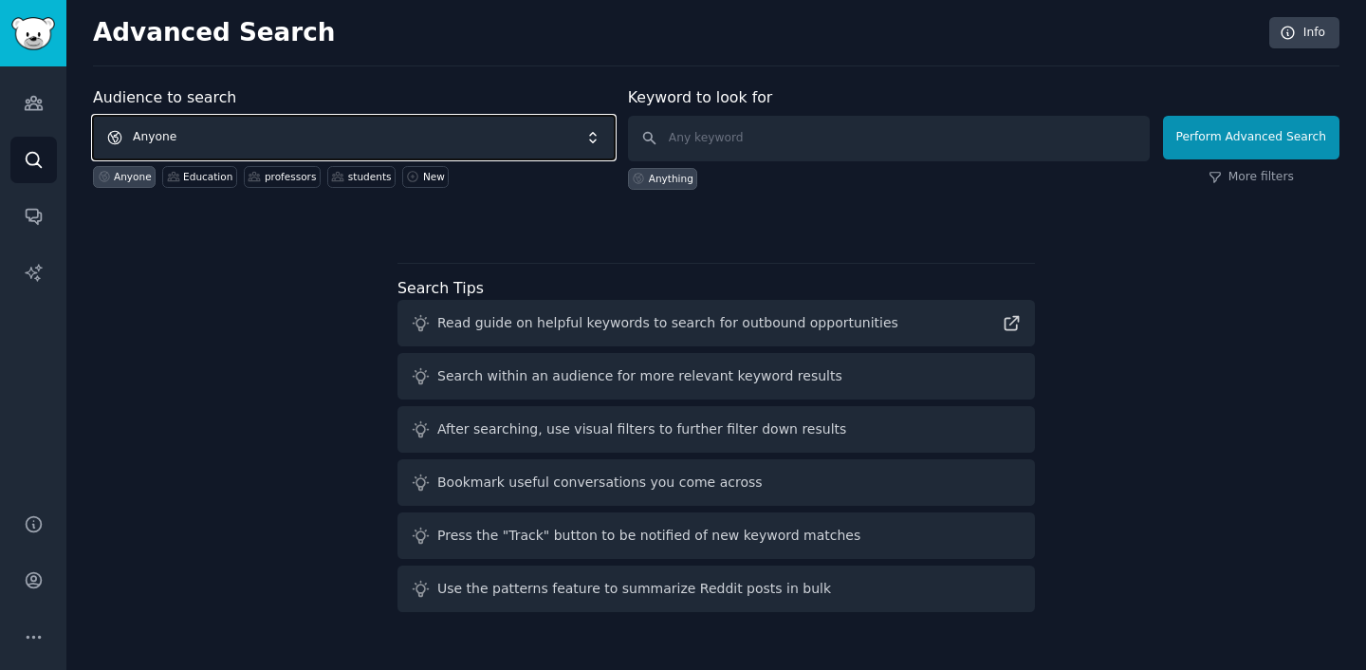
click at [346, 139] on span "Anyone" at bounding box center [354, 138] width 522 height 44
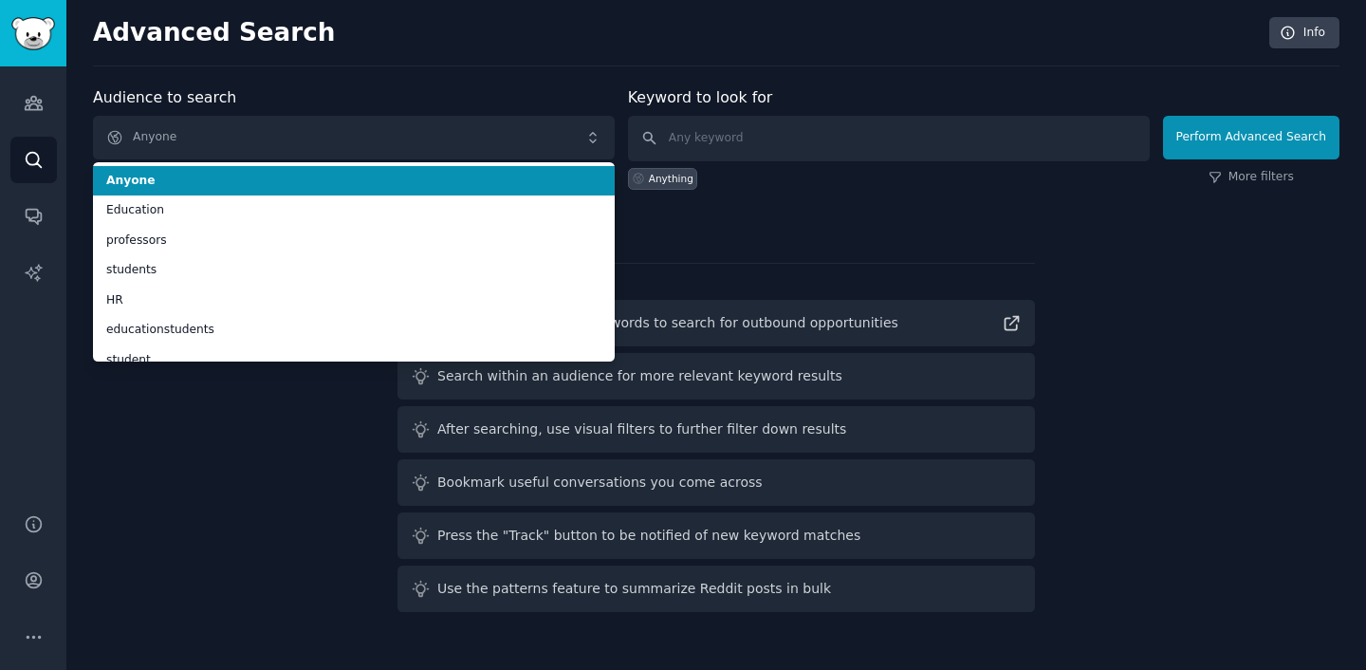
click at [360, 89] on div "Audience to search Anyone Anyone Education professors students HR educationstud…" at bounding box center [354, 137] width 522 height 103
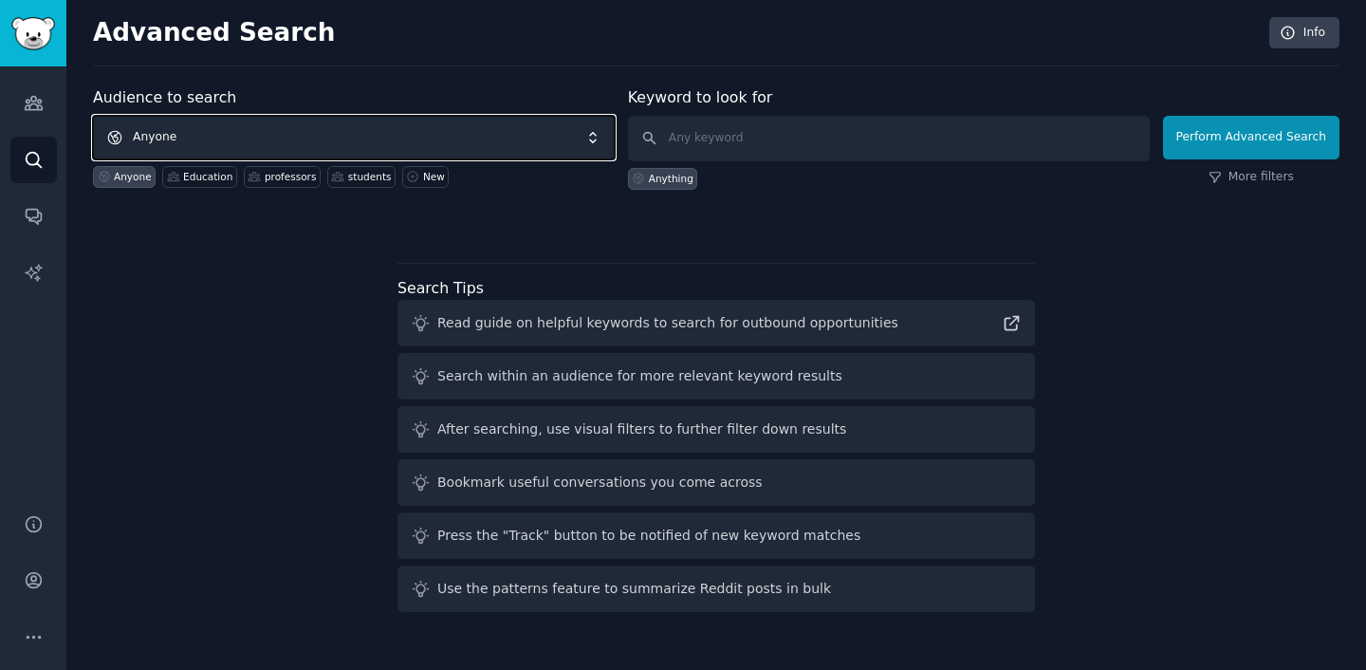
click at [333, 151] on span "Anyone" at bounding box center [354, 138] width 522 height 44
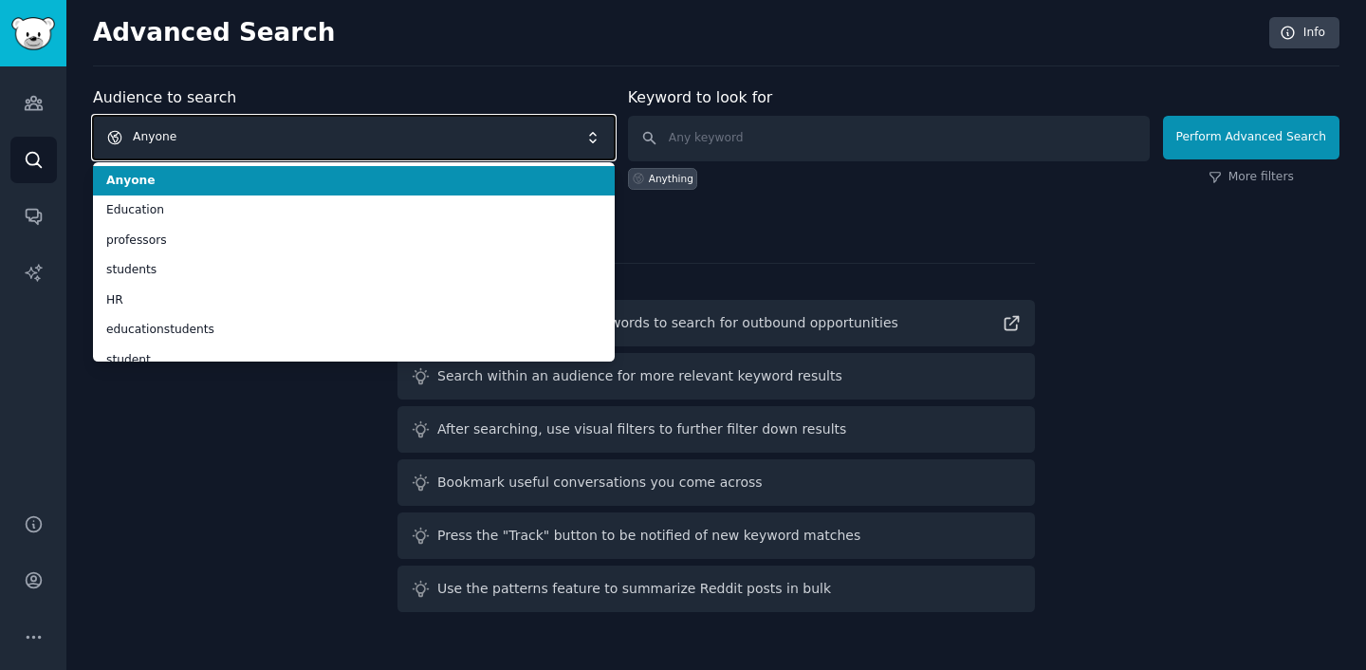
click at [333, 151] on span "Anyone" at bounding box center [354, 138] width 522 height 44
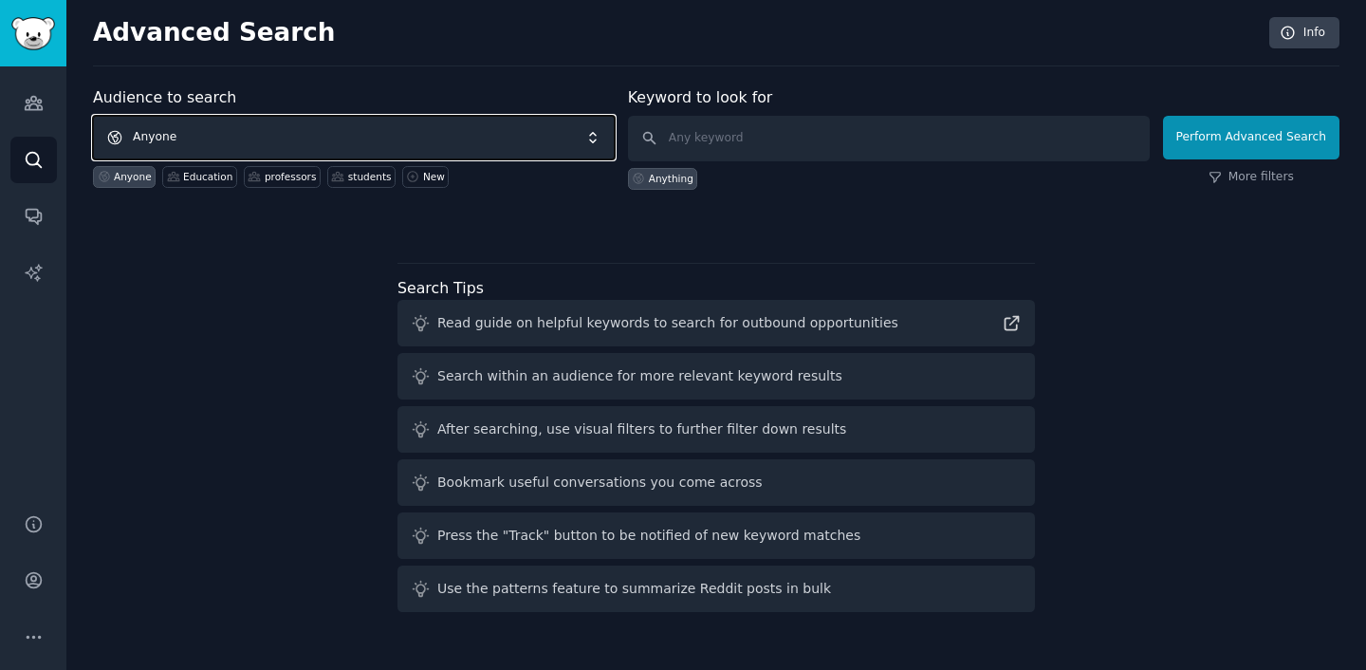
click at [513, 146] on span "Anyone" at bounding box center [354, 138] width 522 height 44
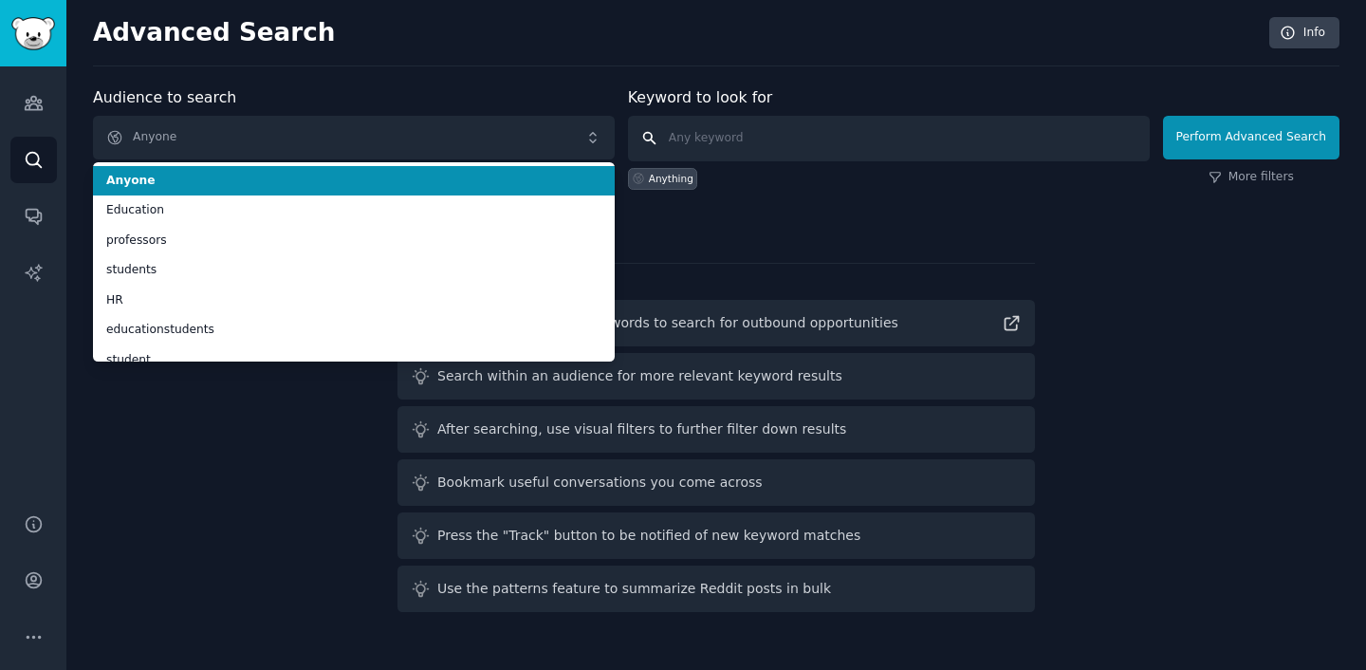
click at [735, 141] on input "text" at bounding box center [889, 139] width 522 height 46
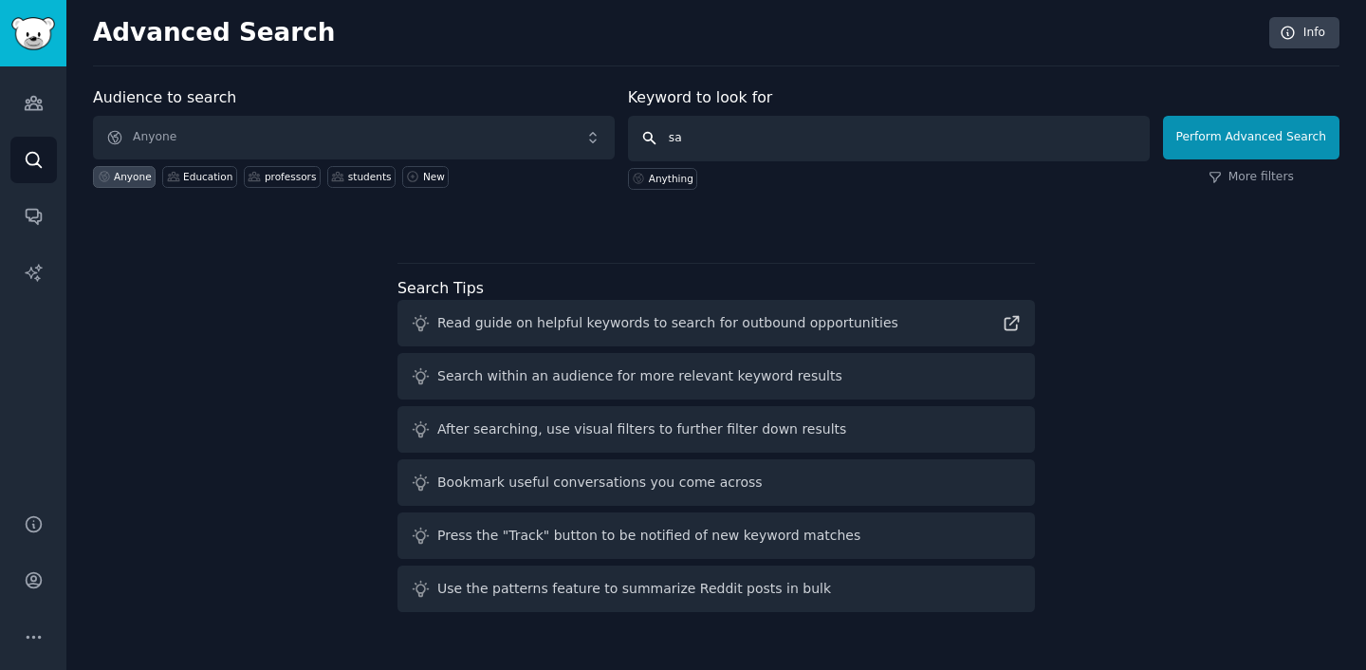
type input "s"
type input "nclex"
click at [1256, 139] on button "Perform Advanced Search" at bounding box center [1251, 138] width 176 height 44
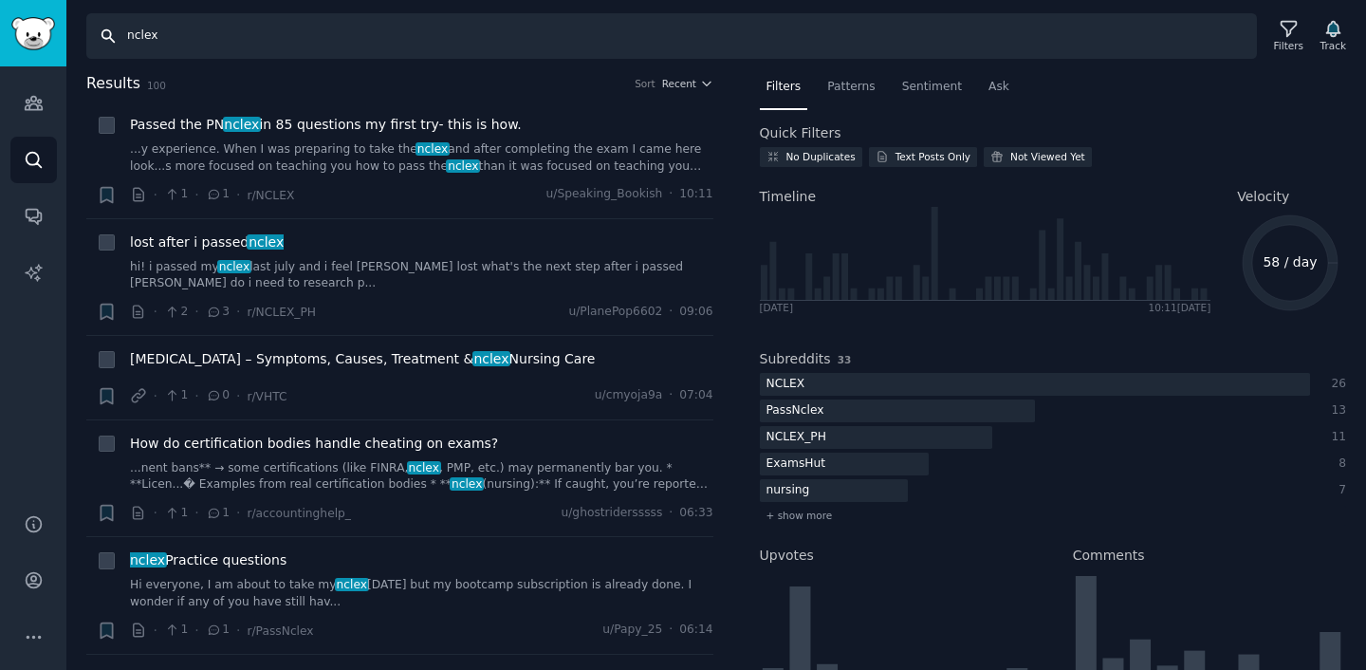
click at [324, 41] on input "nclex" at bounding box center [671, 36] width 1171 height 46
type input "nclex service"
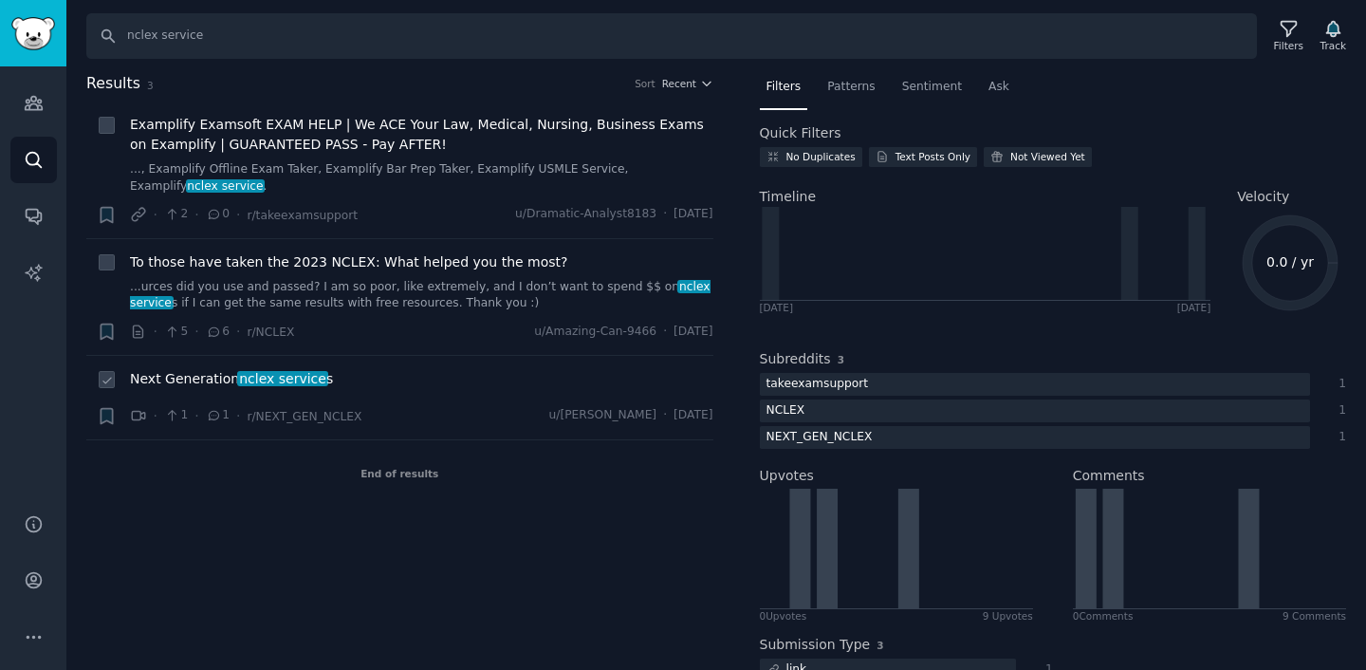
click at [227, 379] on span "Next Generation nclex service s" at bounding box center [231, 379] width 203 height 20
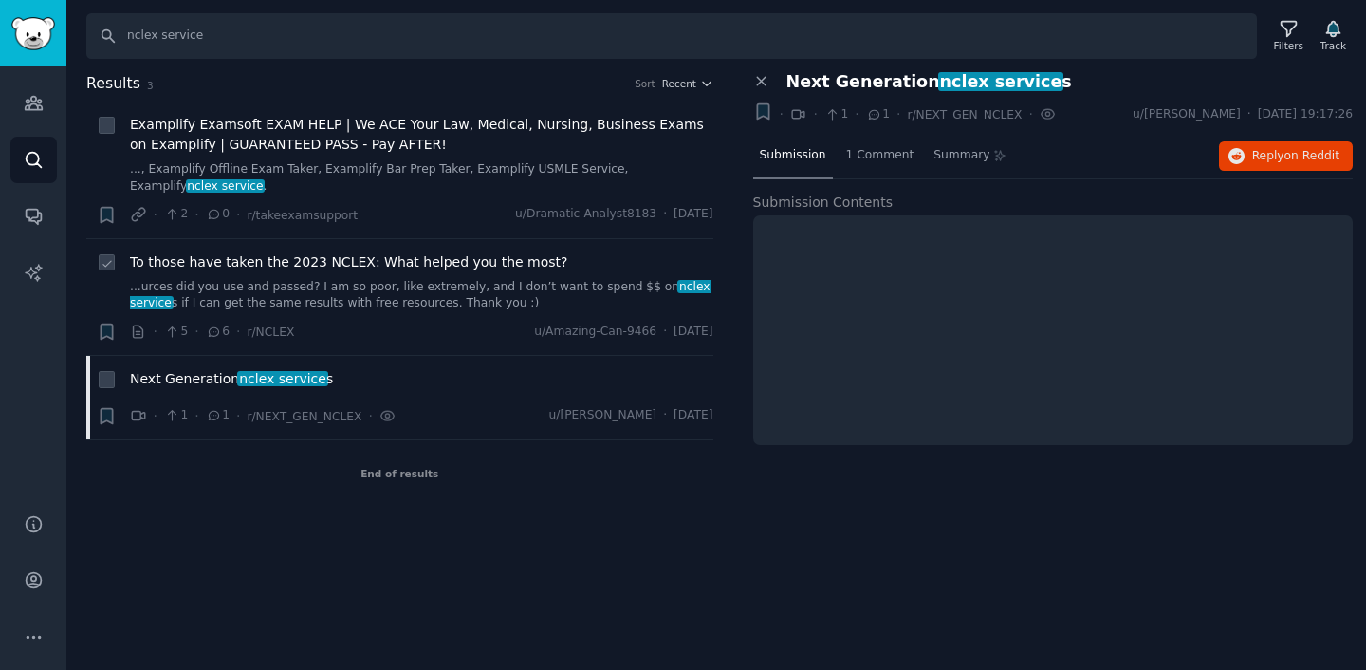
click at [271, 262] on span "To those have taken the 2023 NCLEX: What helped you the most?" at bounding box center [349, 262] width 438 height 20
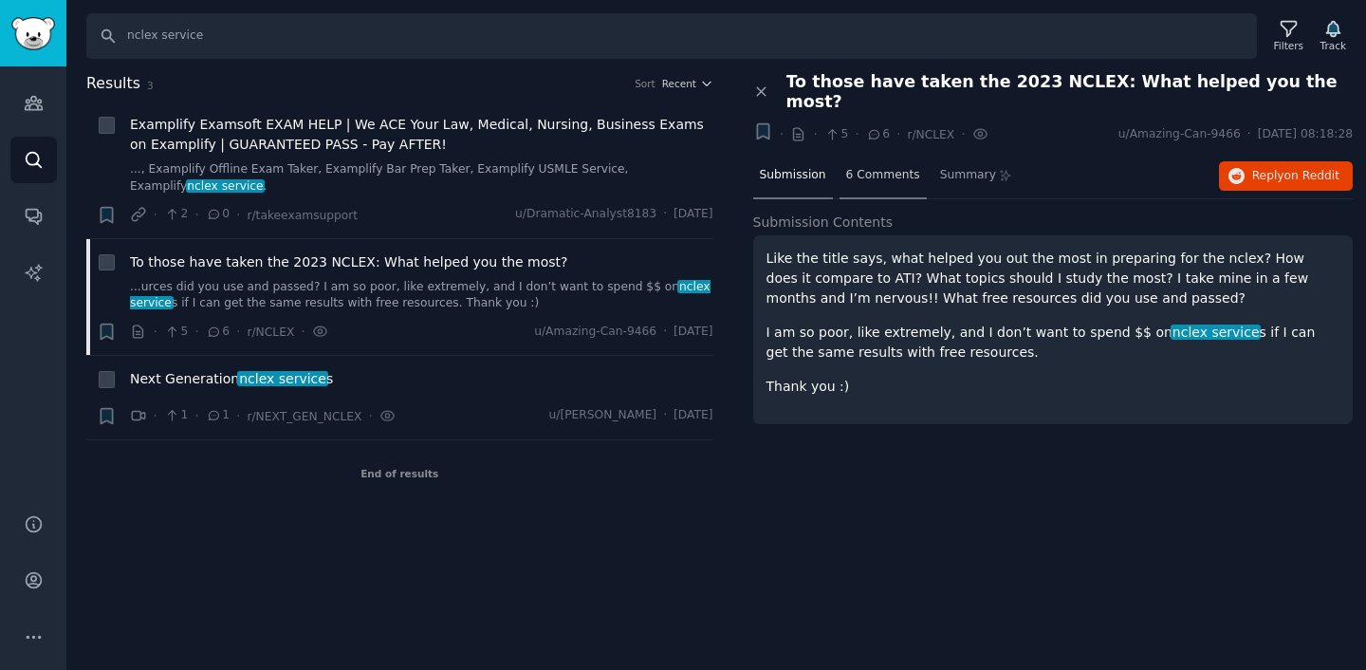
click at [884, 167] on span "6 Comments" at bounding box center [883, 175] width 74 height 17
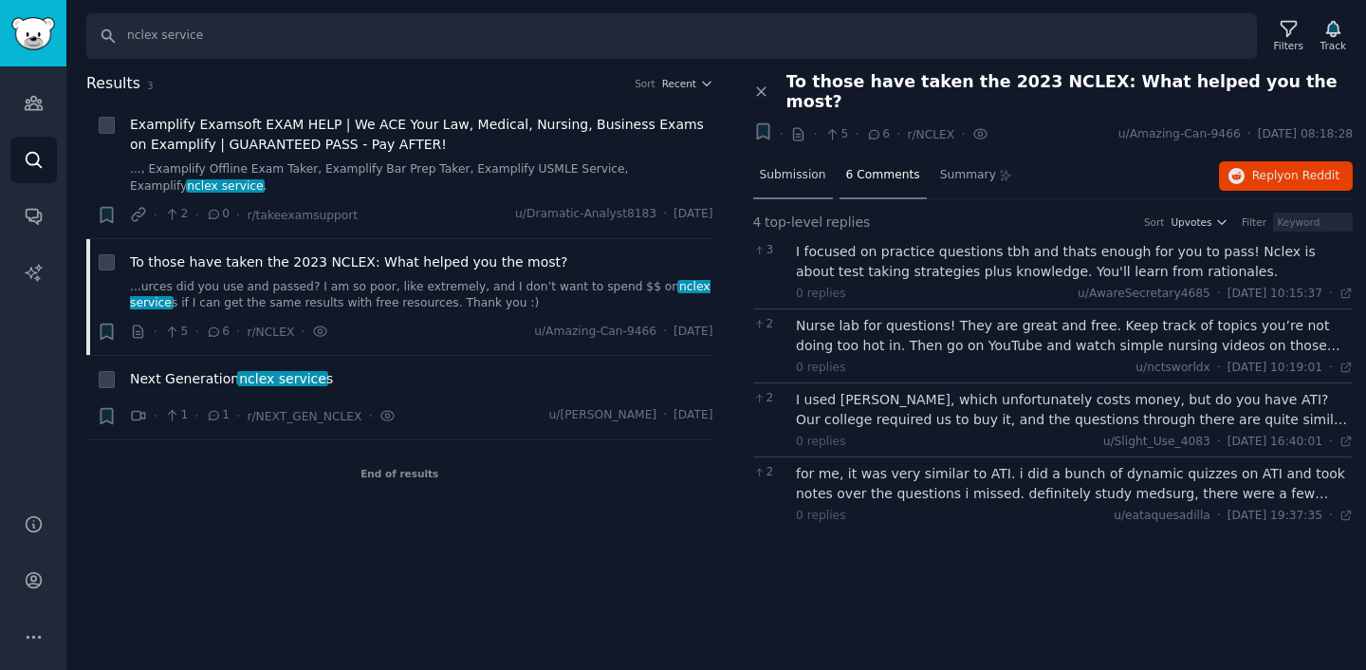
click at [806, 167] on span "Submission" at bounding box center [793, 175] width 66 height 17
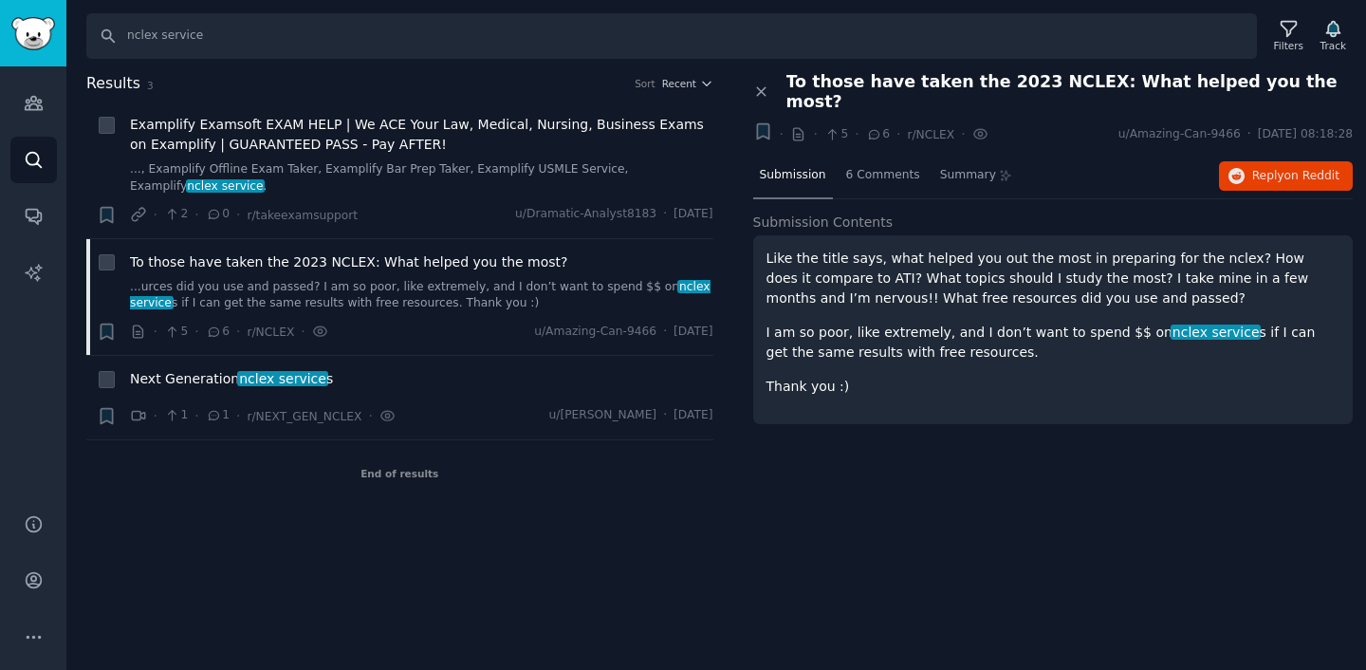
click at [873, 82] on span "To those have taken the 2023 NCLEX: What helped you the most?" at bounding box center [1070, 92] width 567 height 40
click at [1283, 168] on span "Reply on Reddit" at bounding box center [1295, 176] width 87 height 17
